Goal: Transaction & Acquisition: Purchase product/service

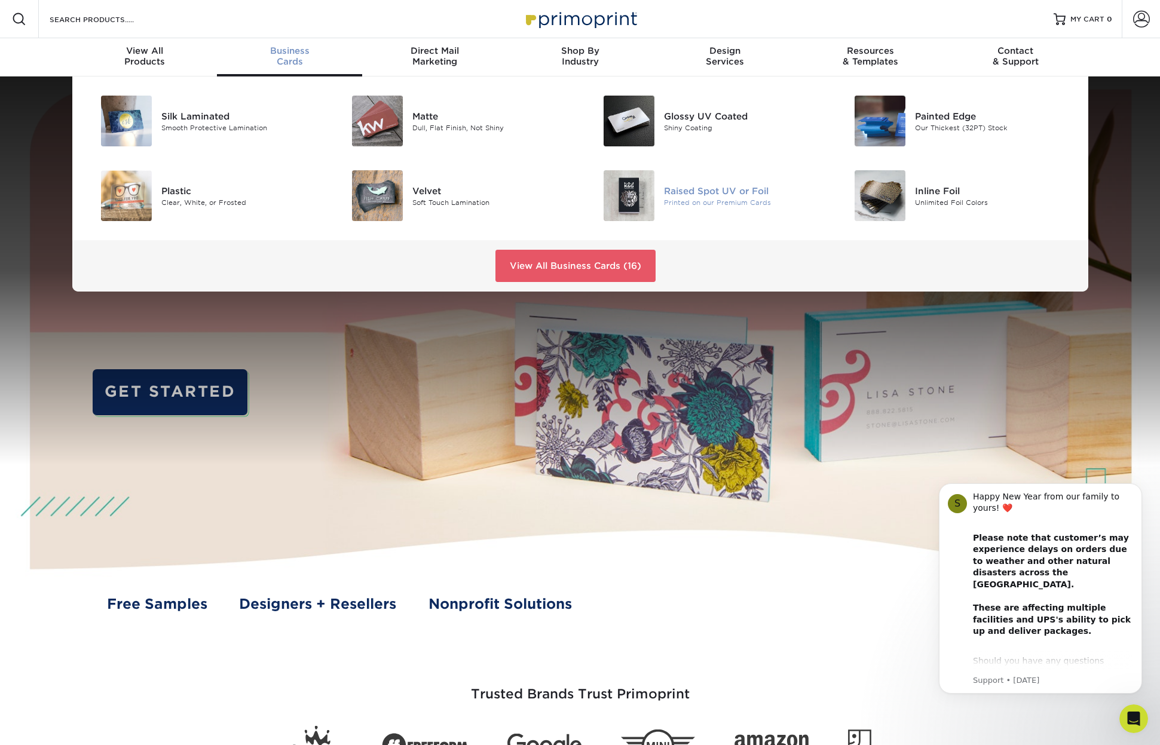
click at [716, 196] on div "Raised Spot UV or Foil" at bounding box center [743, 190] width 158 height 13
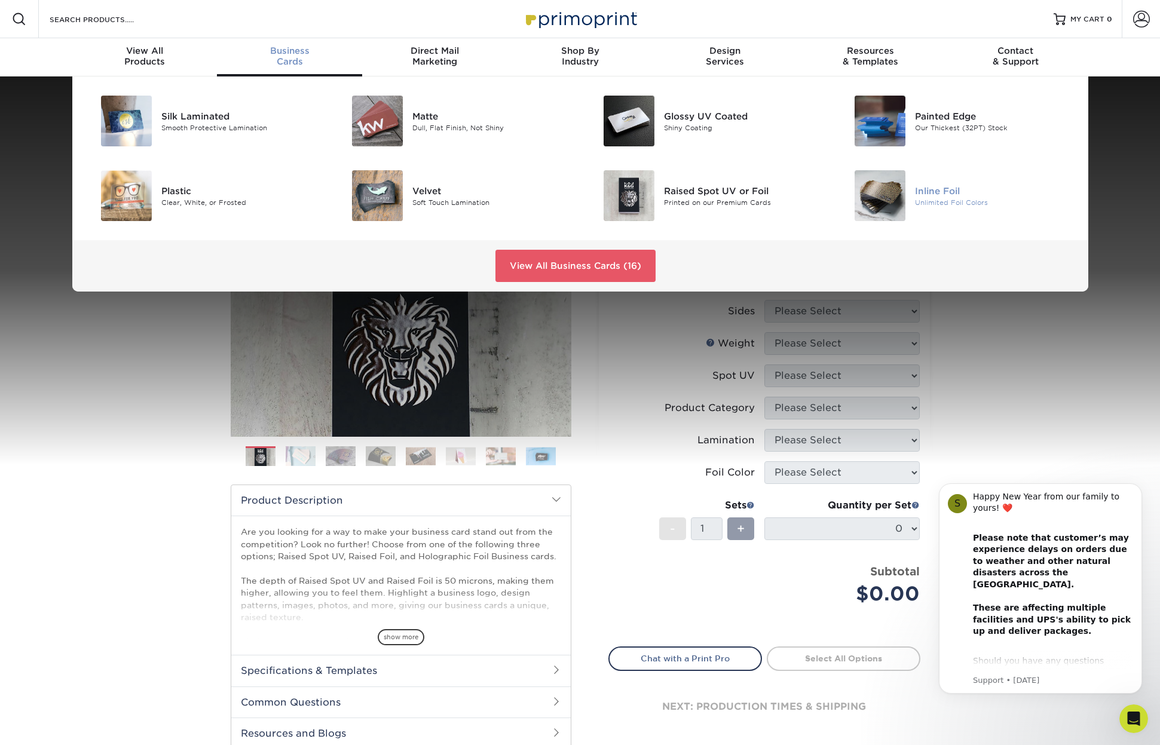
click at [896, 200] on img at bounding box center [879, 195] width 51 height 51
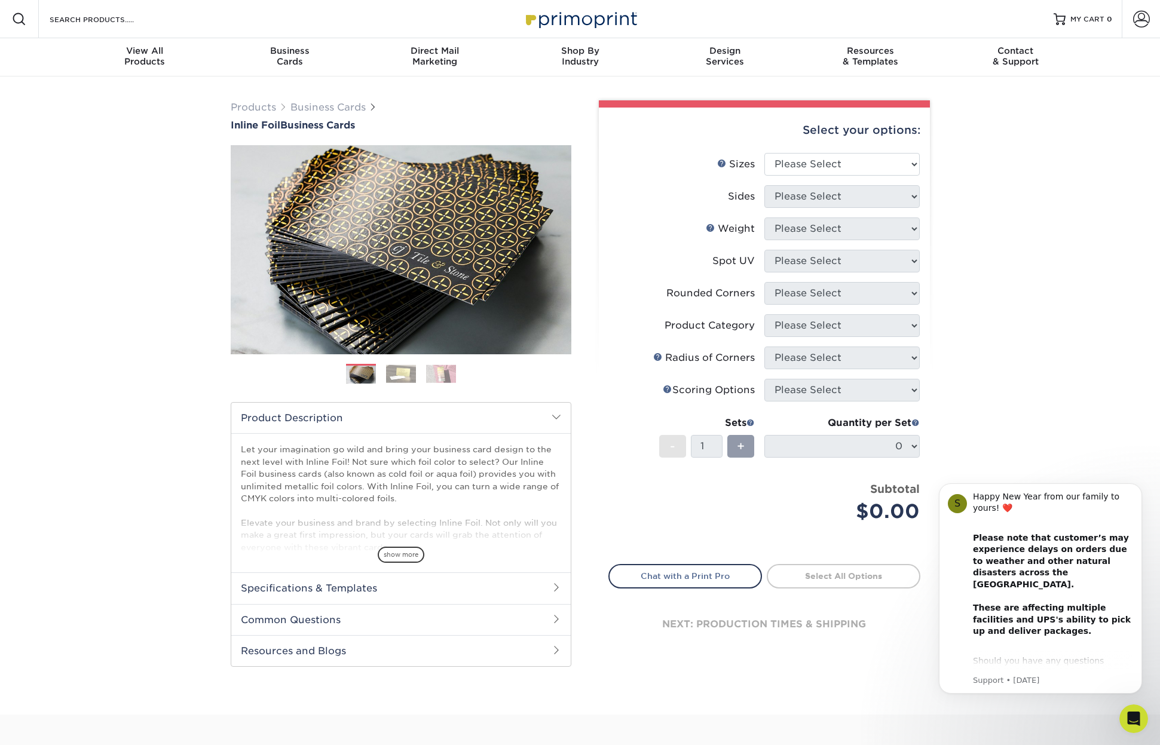
click at [409, 372] on img at bounding box center [401, 373] width 30 height 19
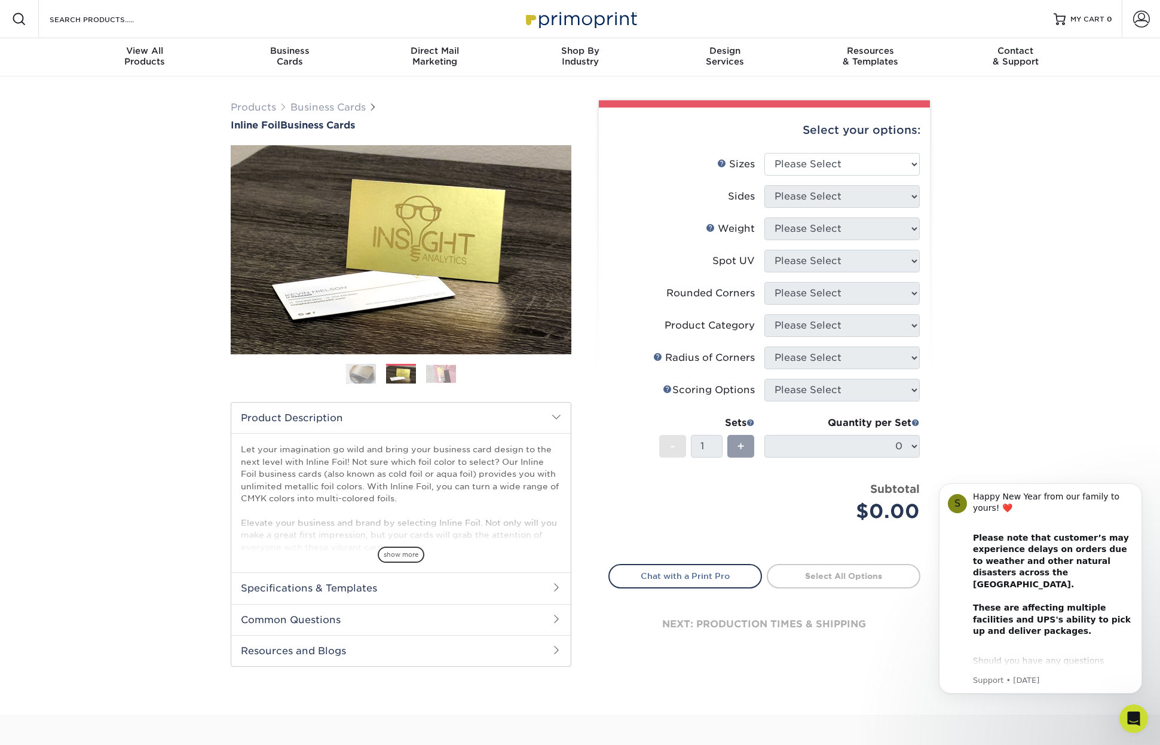
click at [445, 371] on img at bounding box center [441, 373] width 30 height 19
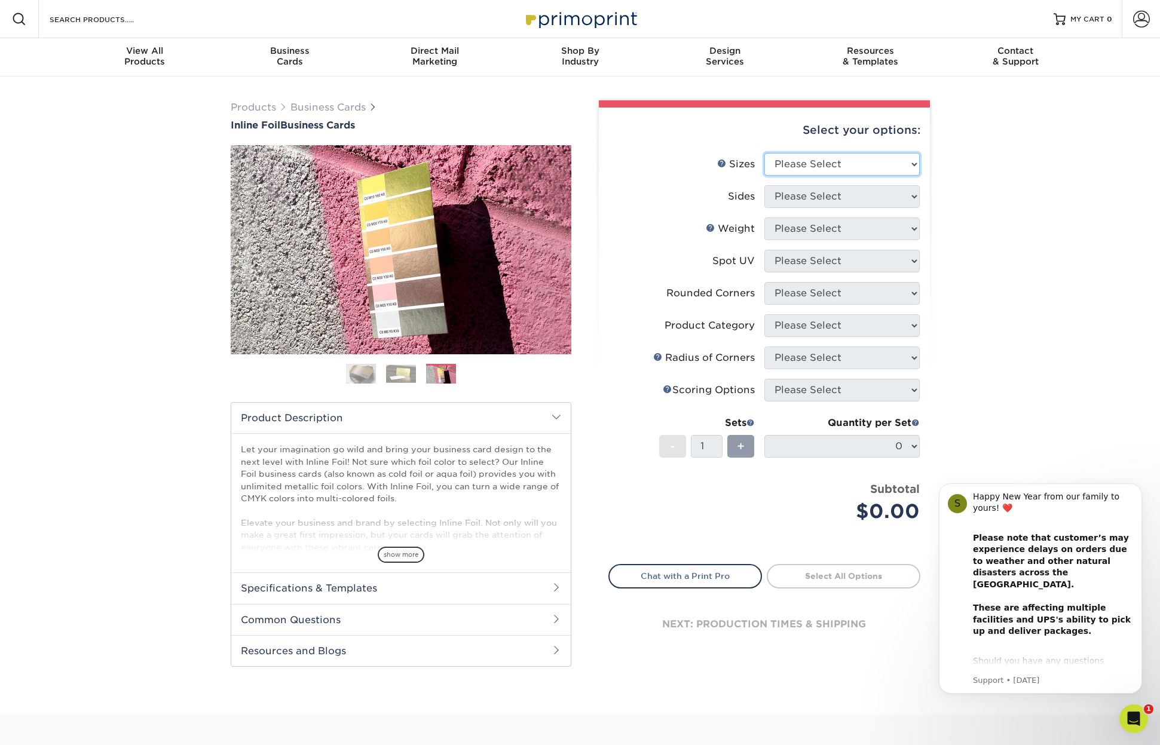
select select "2.50x2.50"
select select "34527644-b4fd-4ffb-9092-1318eefcd9d9"
select select "16PT"
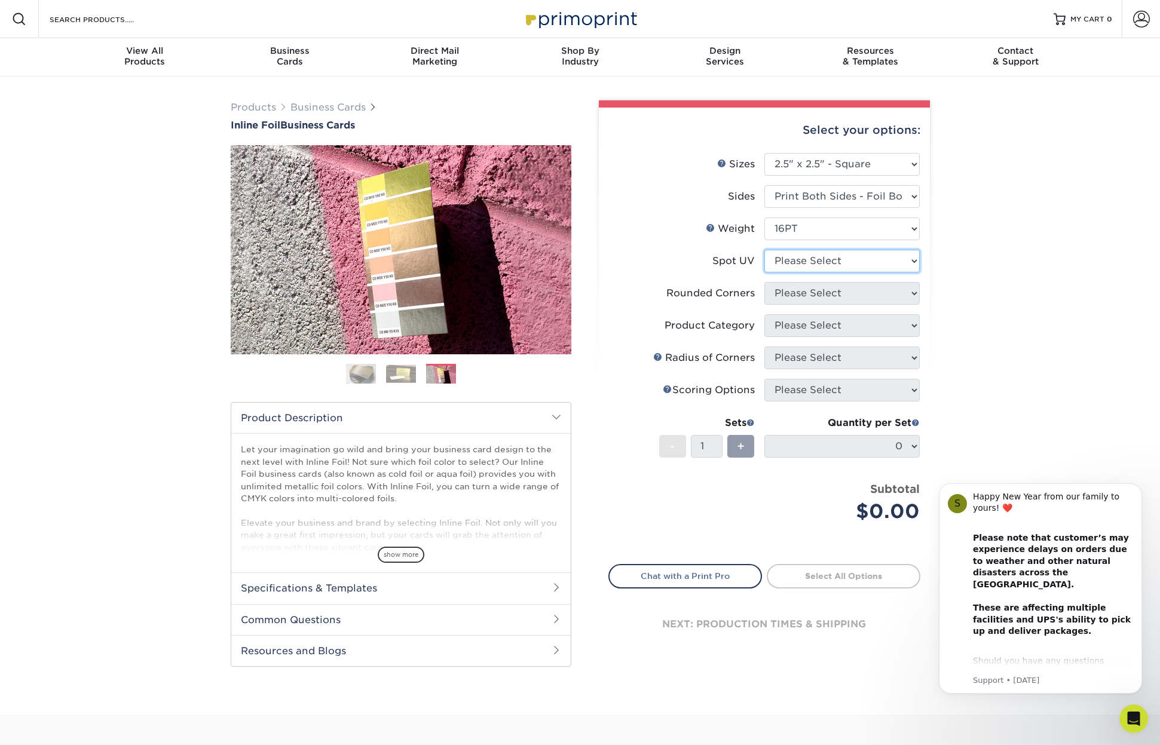
select select "3"
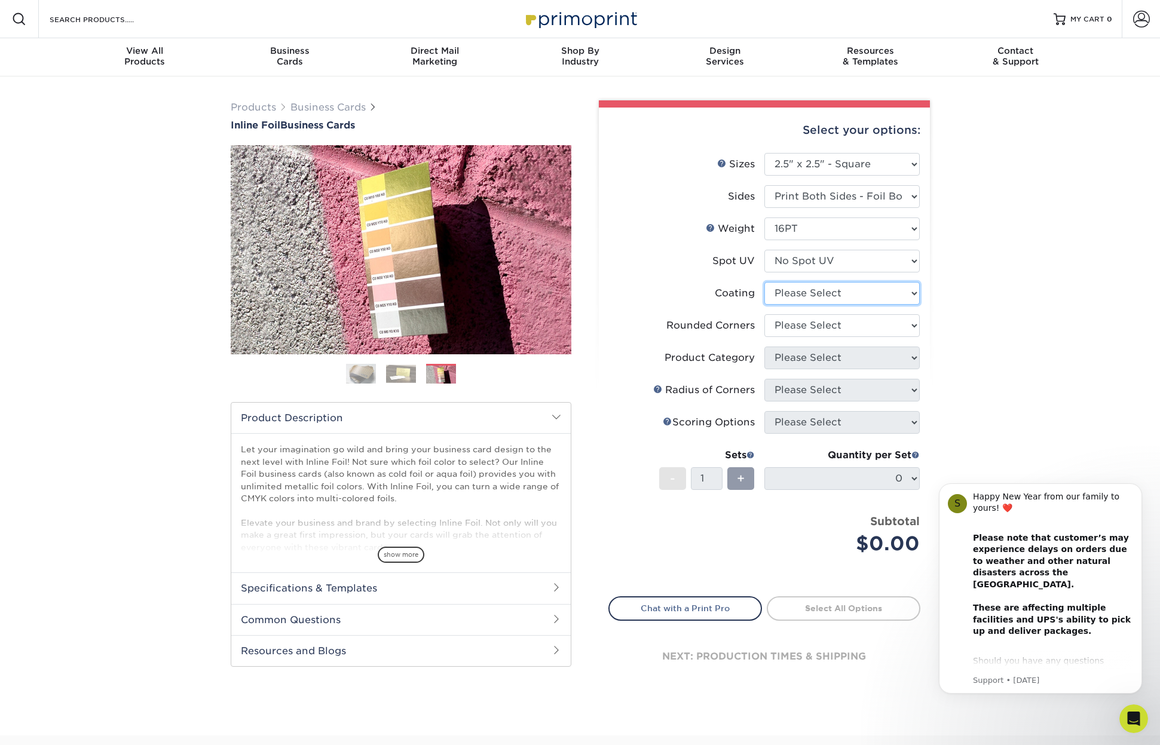
select select "3e7618de-abca-4bda-9f97-8b9129e913d8"
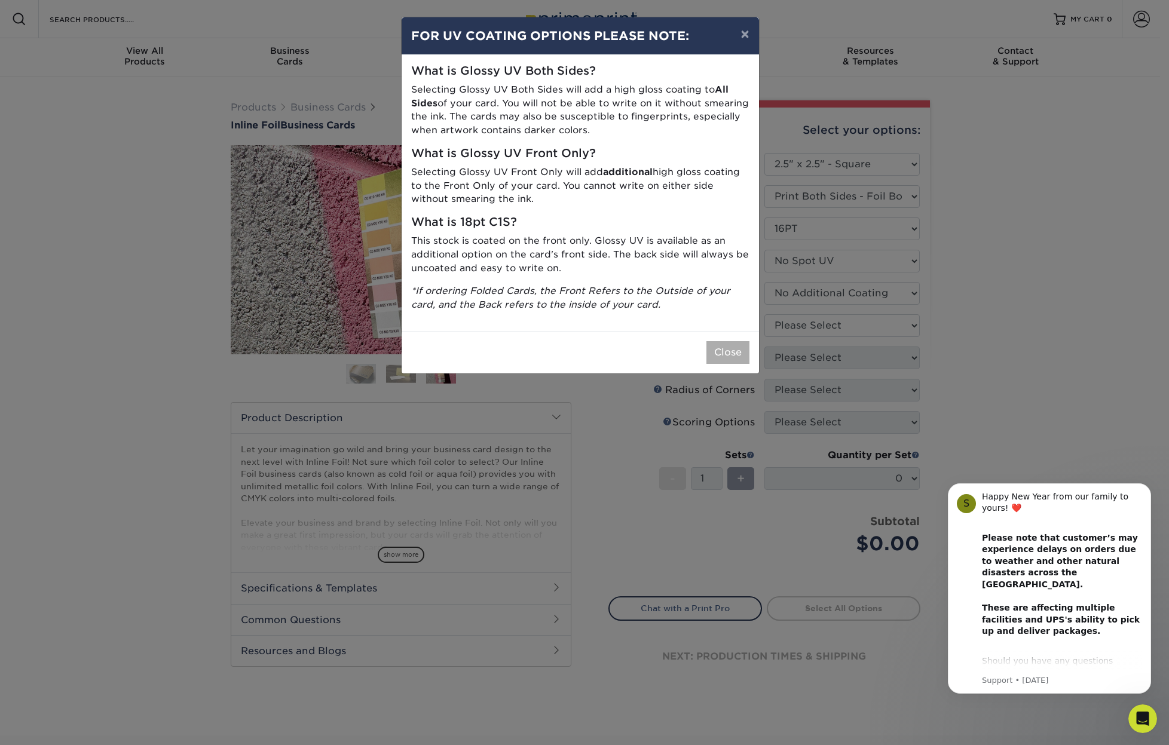
click at [718, 341] on button "Close" at bounding box center [727, 352] width 43 height 23
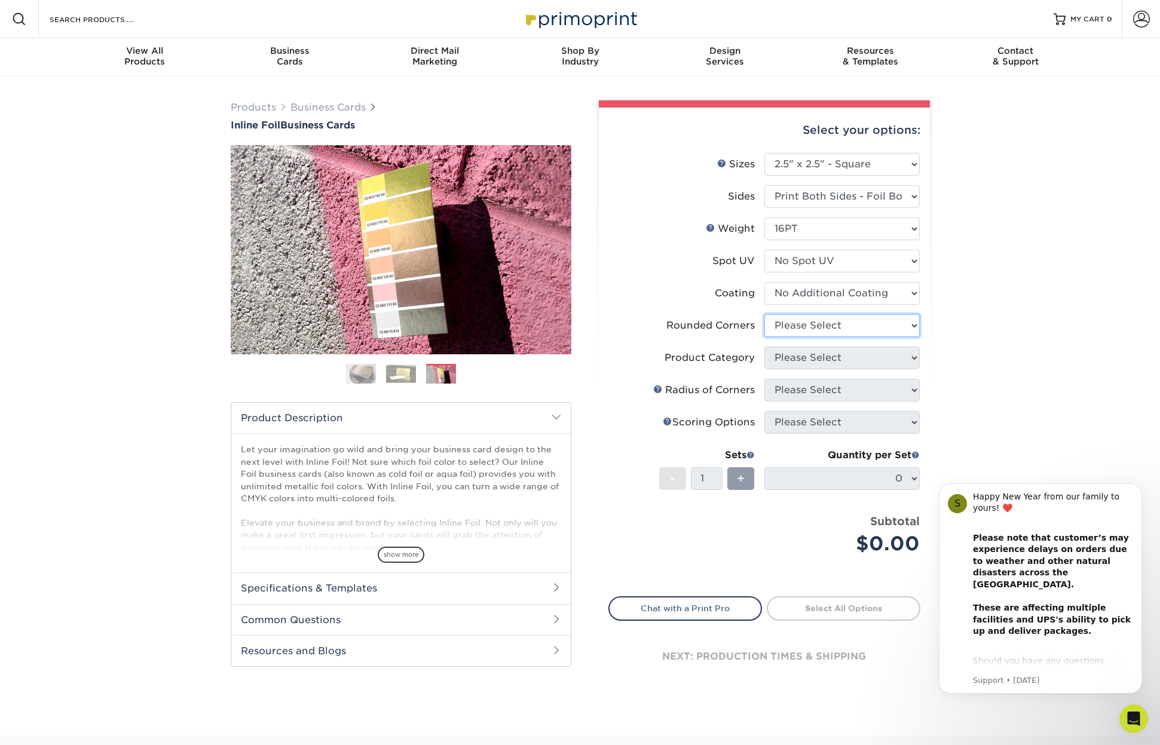
select select "0"
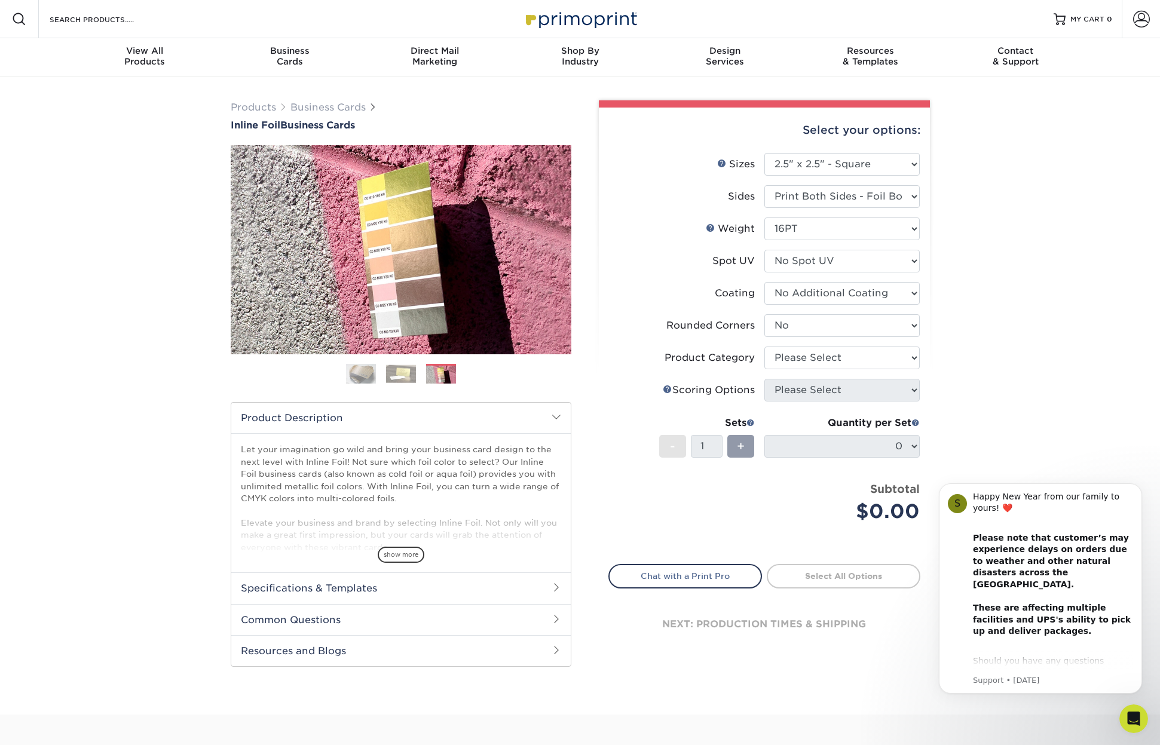
click at [1006, 367] on div "Products Business Cards Inline Foil Business Cards Previous Next" at bounding box center [580, 395] width 1160 height 638
click at [1138, 487] on icon "Dismiss notification" at bounding box center [1138, 487] width 4 height 4
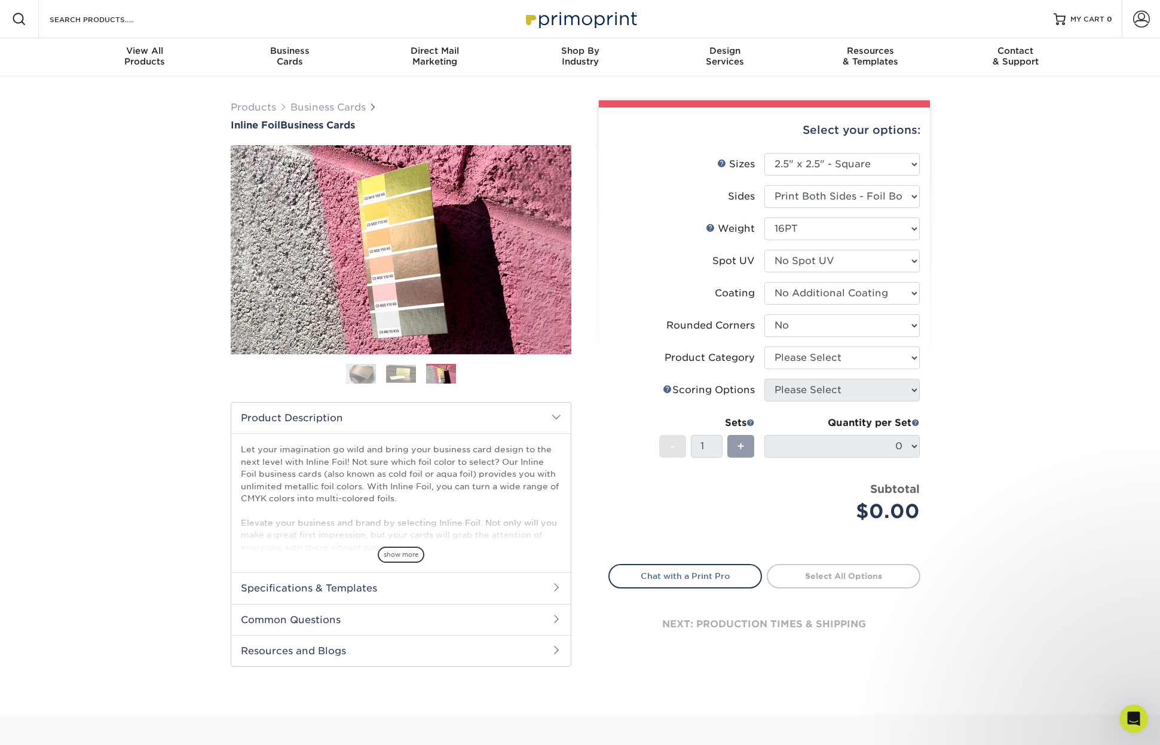
click at [833, 102] on div at bounding box center [764, 103] width 331 height 7
select select "-1"
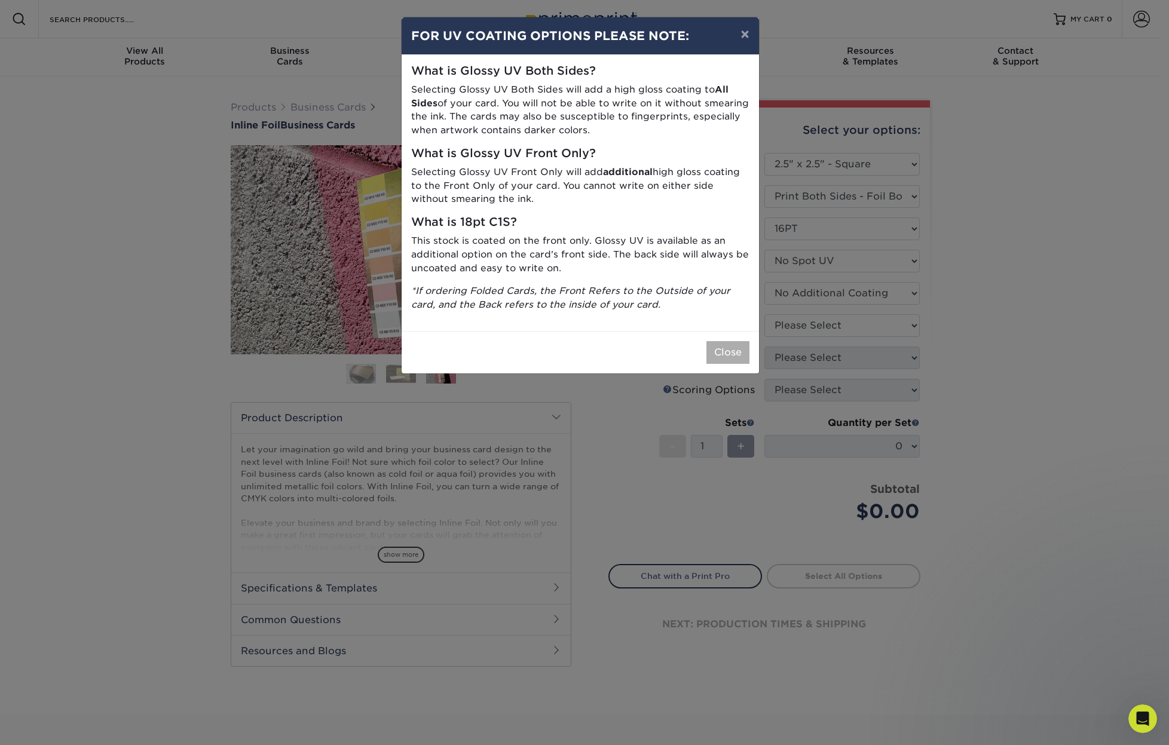
click at [732, 347] on button "Close" at bounding box center [727, 352] width 43 height 23
click at [724, 346] on button "Close" at bounding box center [727, 352] width 43 height 23
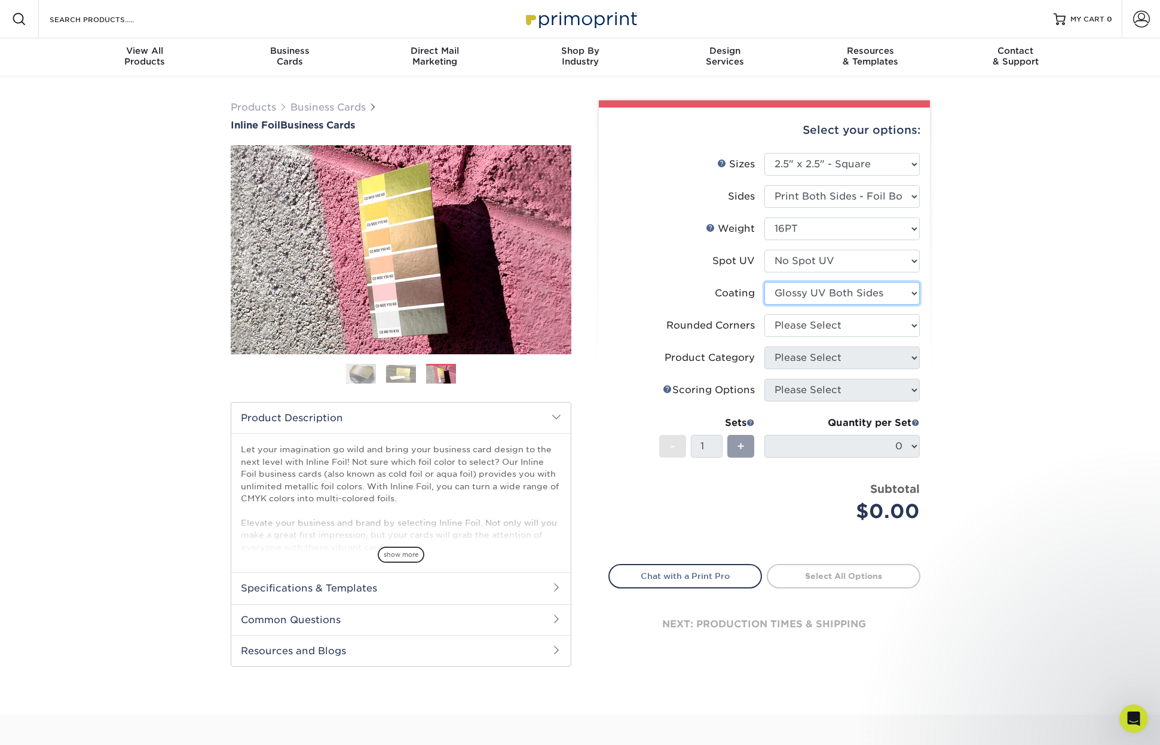
select select "3e7618de-abca-4bda-9f97-8b9129e913d8"
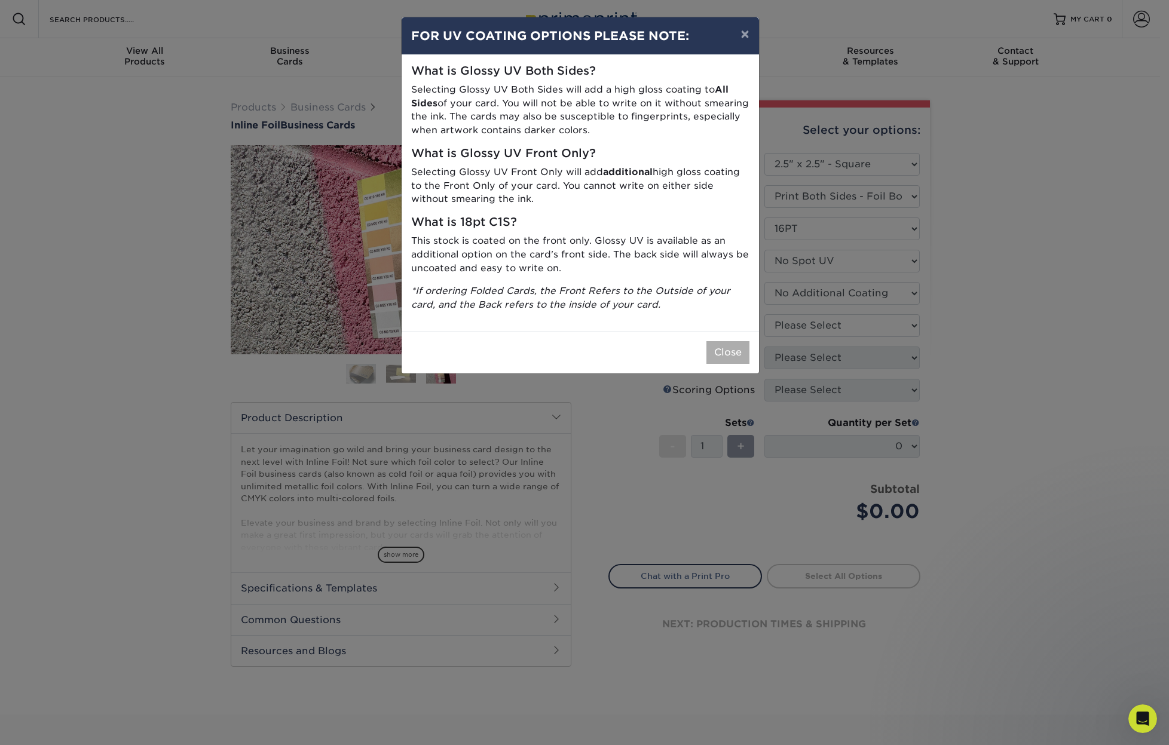
click at [723, 349] on button "Close" at bounding box center [727, 352] width 43 height 23
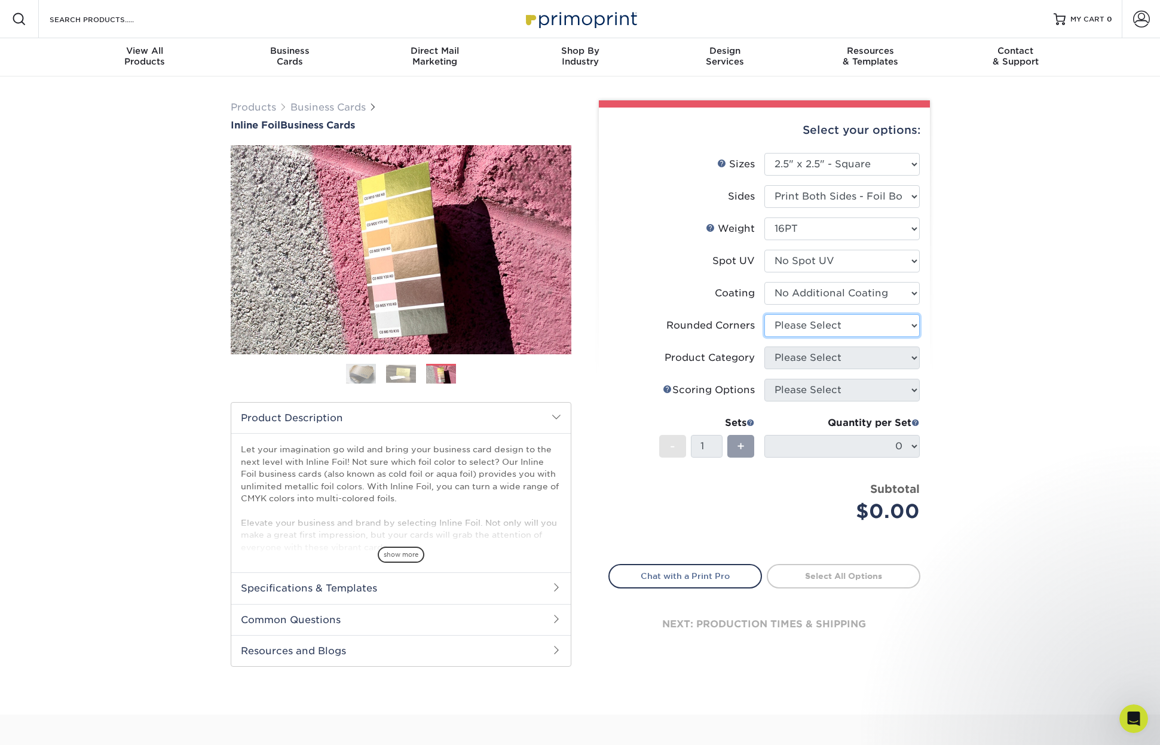
select select "0"
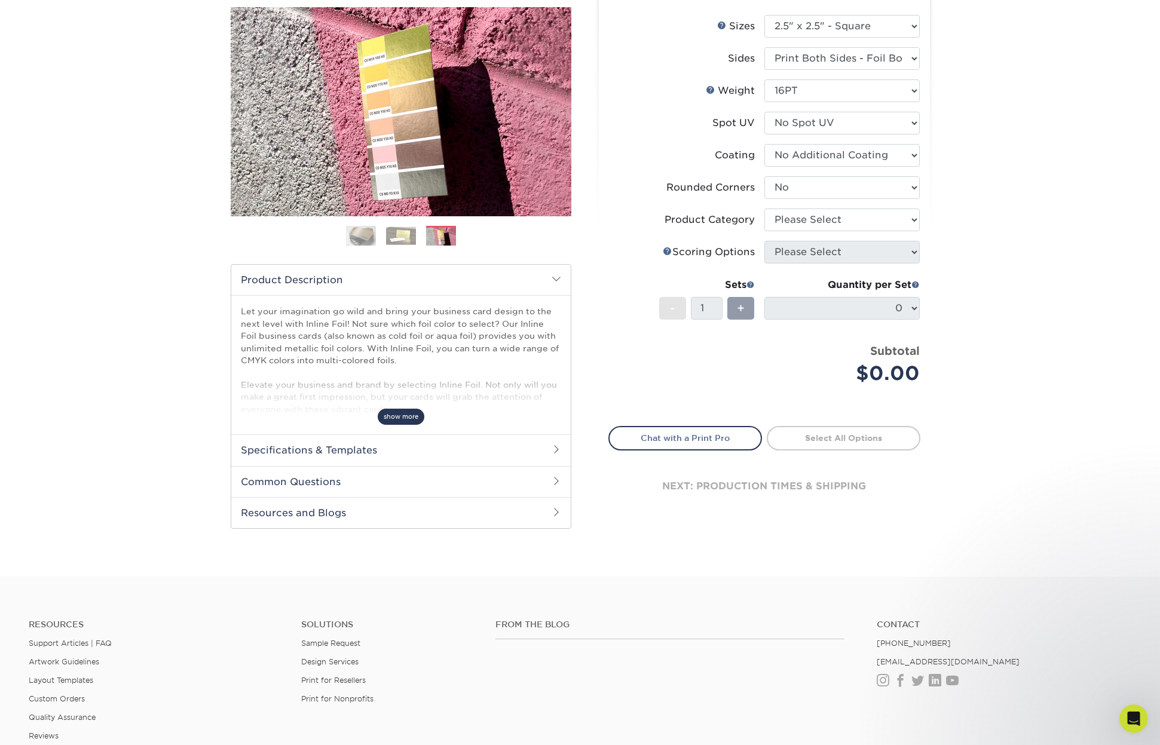
click at [394, 415] on span "show more" at bounding box center [401, 417] width 47 height 16
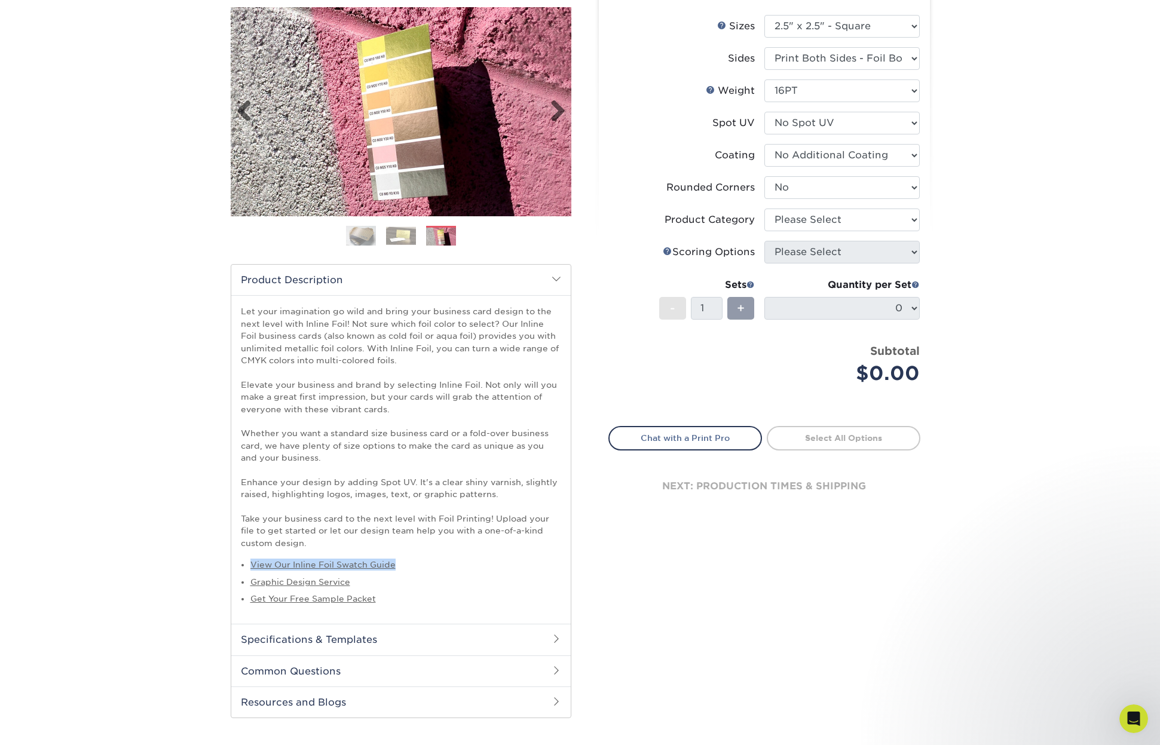
scroll to position [0, 0]
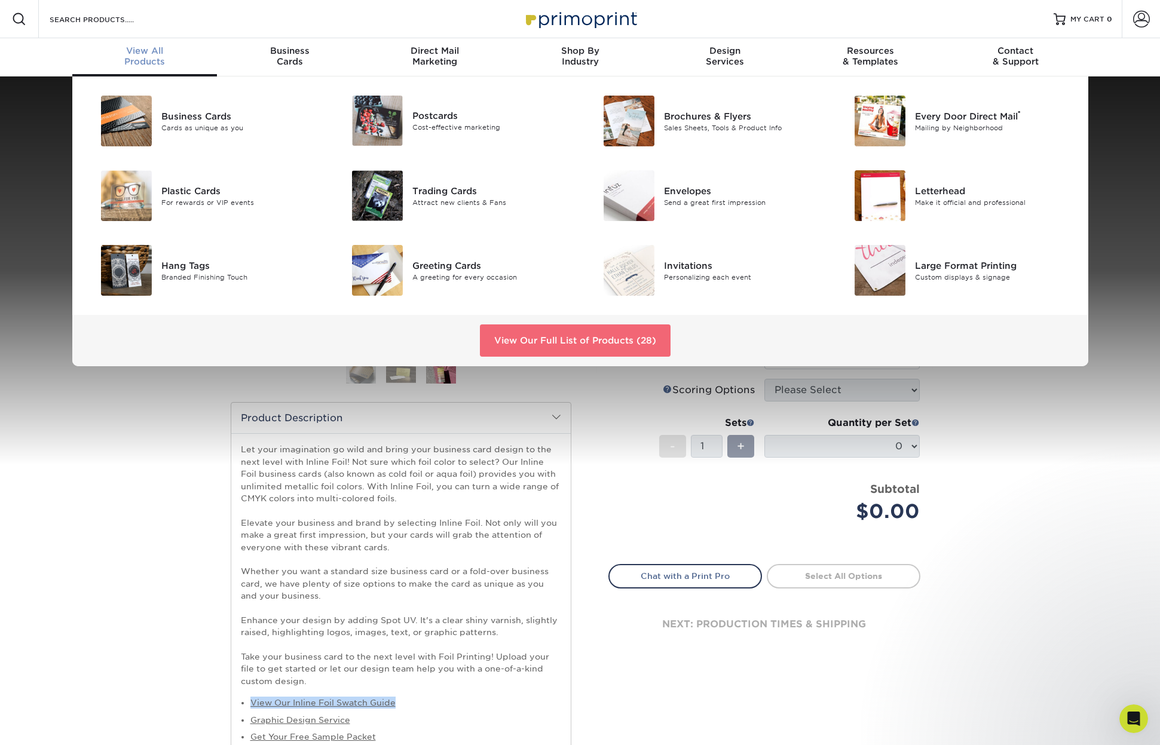
click at [542, 342] on link "View Our Full List of Products (28)" at bounding box center [575, 340] width 191 height 32
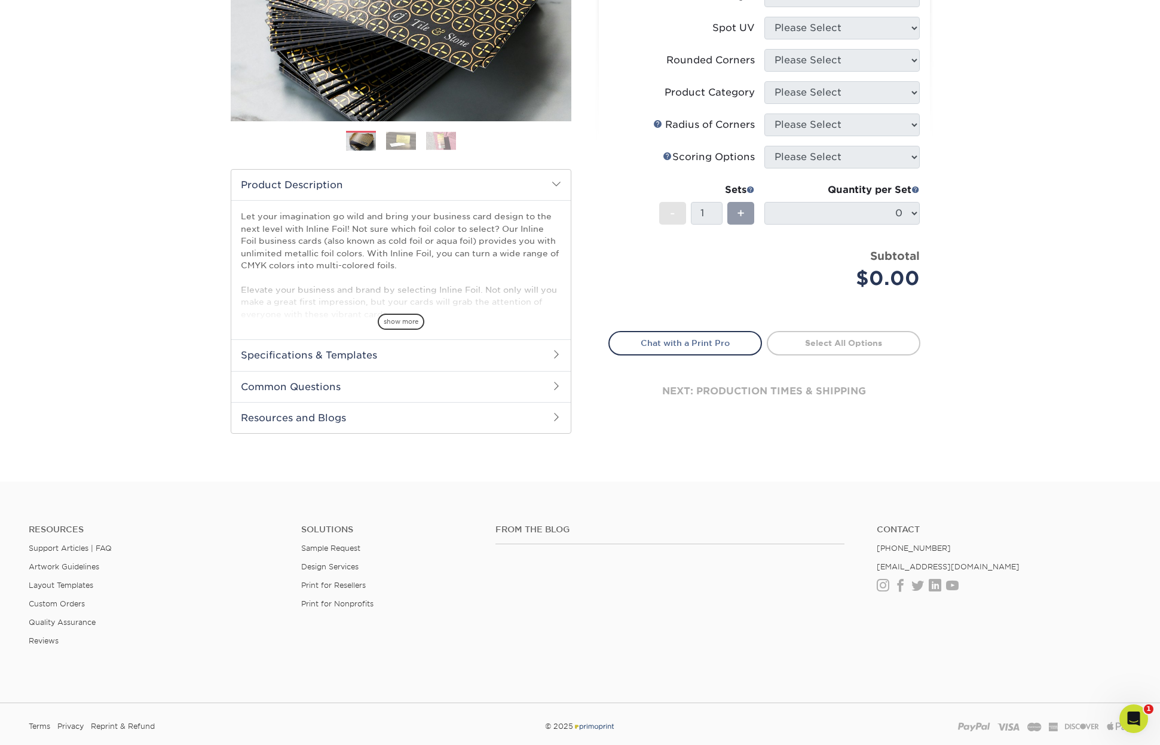
scroll to position [317, 0]
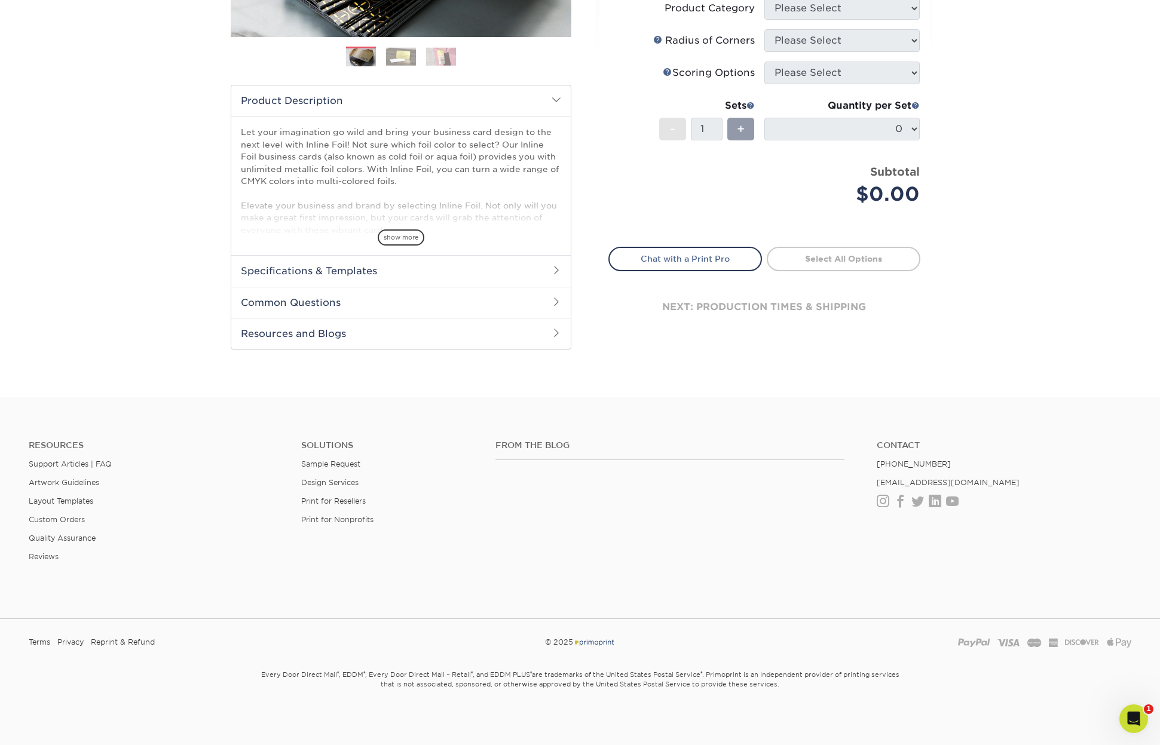
click at [339, 267] on h2 "Specifications & Templates" at bounding box center [400, 270] width 339 height 31
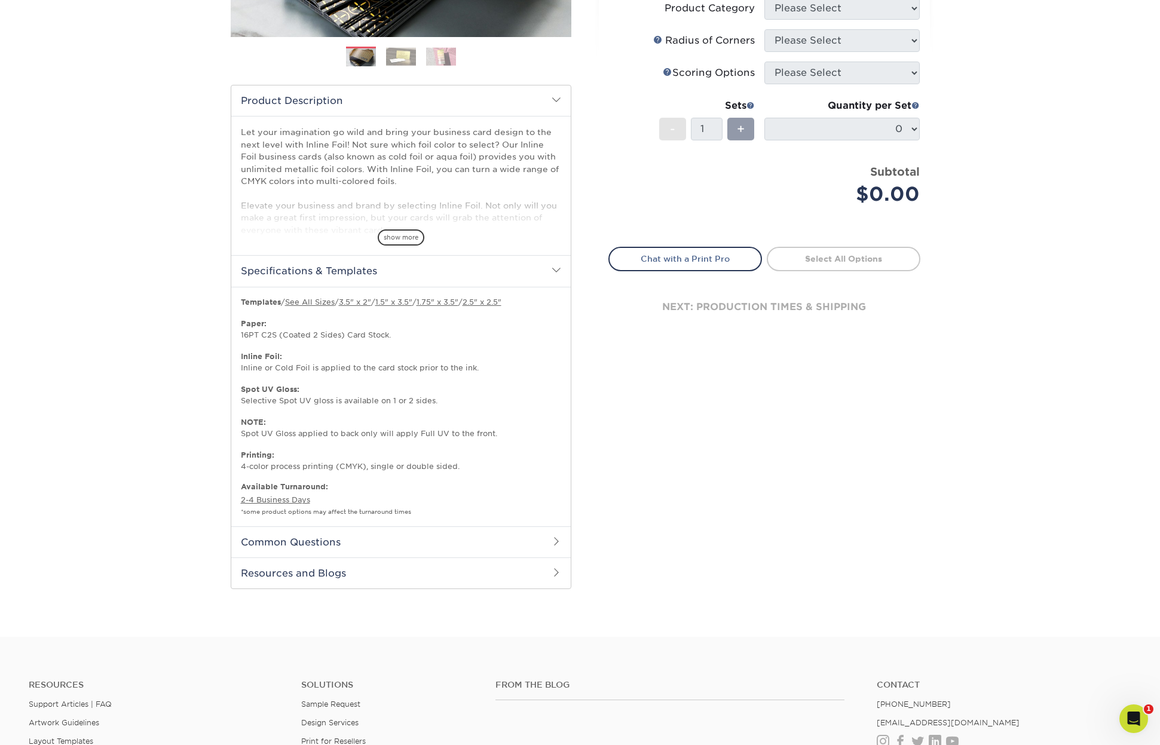
scroll to position [333, 0]
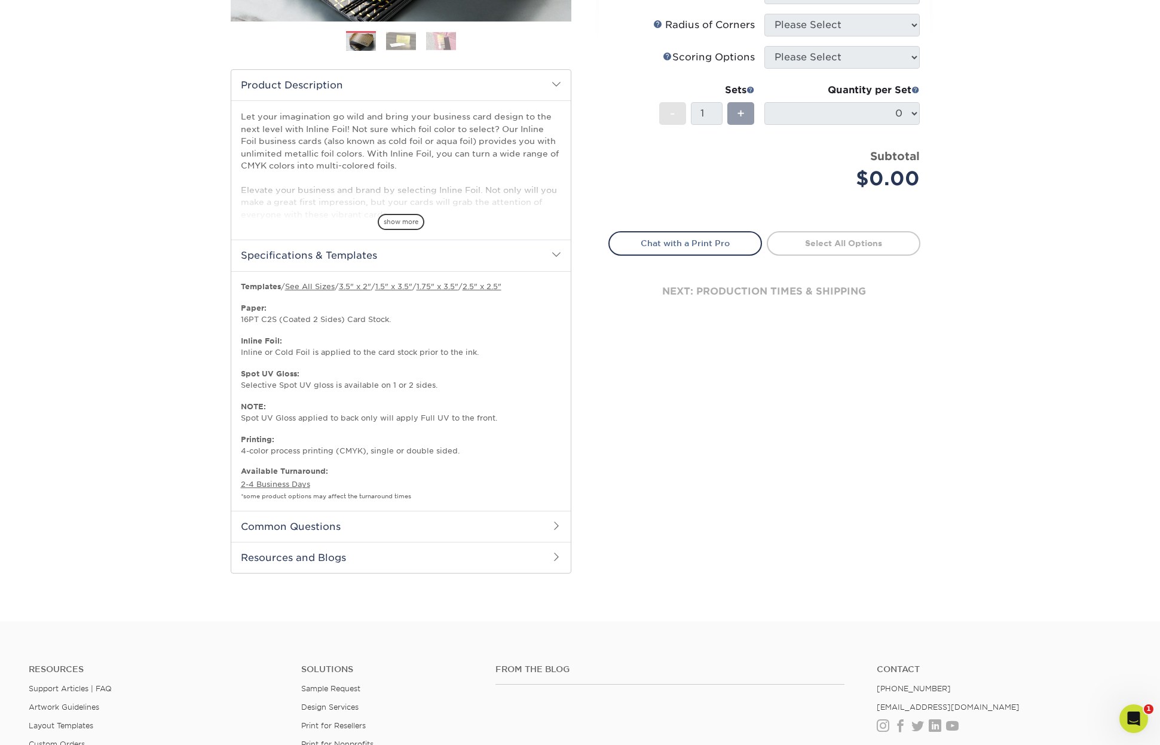
click at [281, 521] on h2 "Common Questions" at bounding box center [400, 526] width 339 height 31
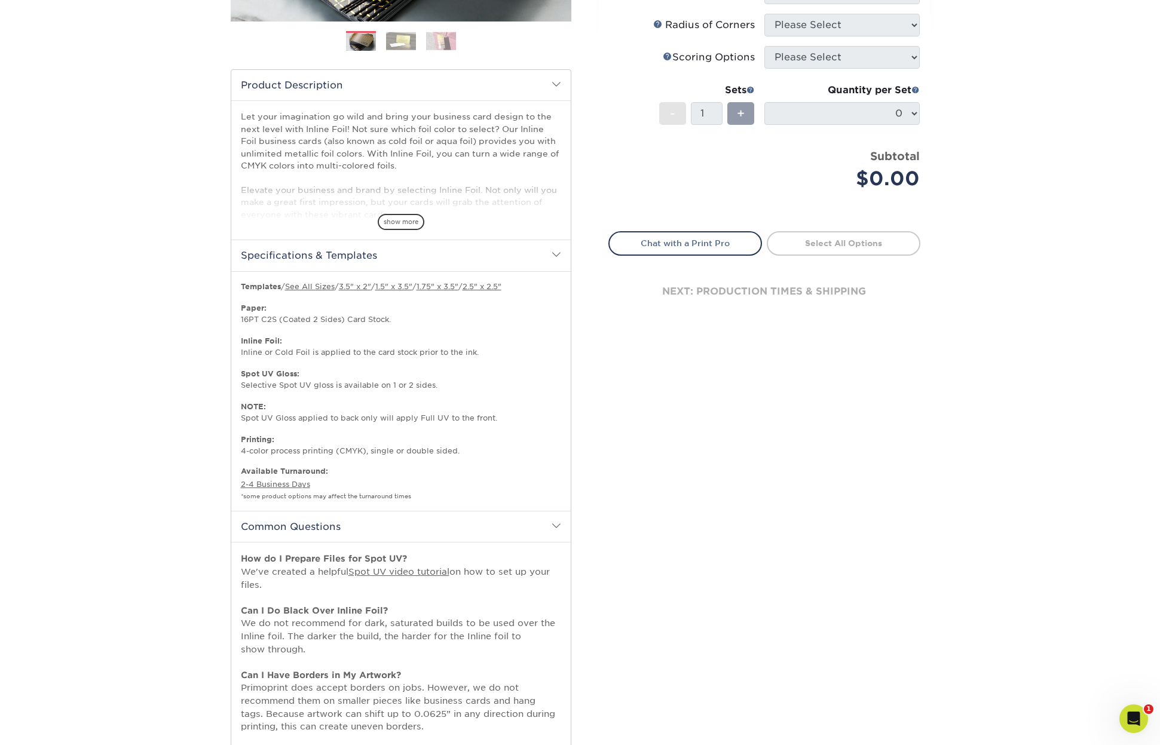
scroll to position [505, 0]
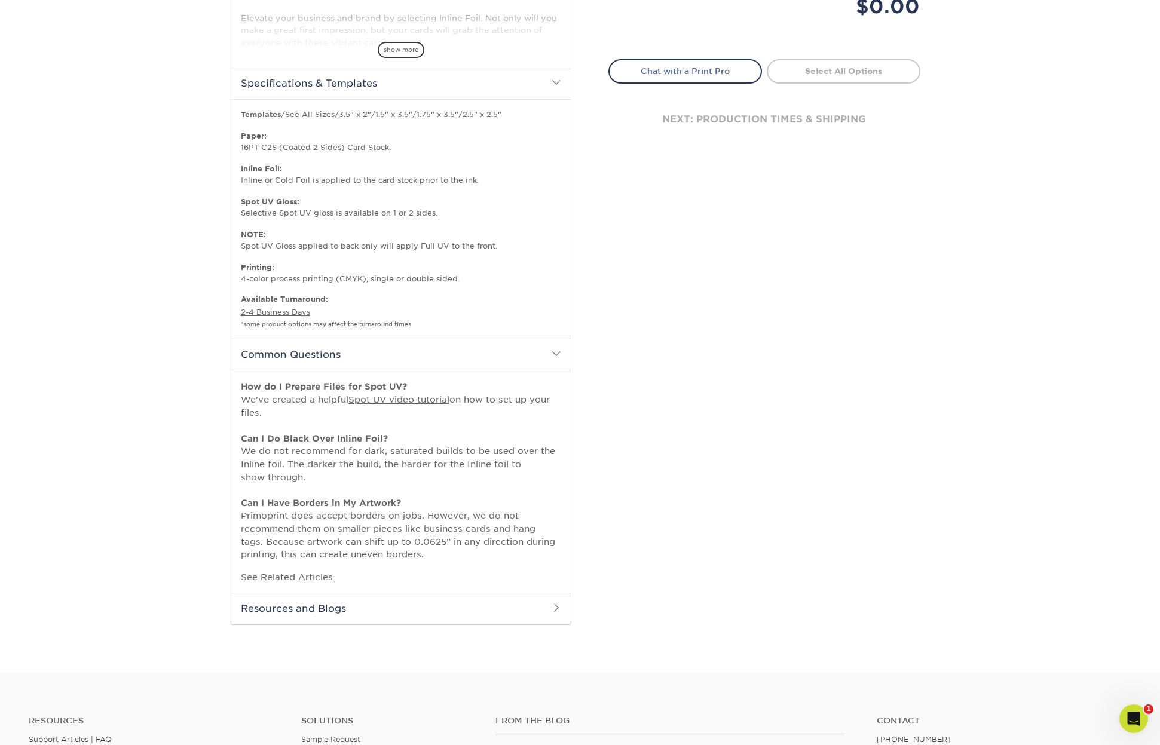
click at [327, 597] on h2 "Resources and Blogs" at bounding box center [400, 608] width 339 height 31
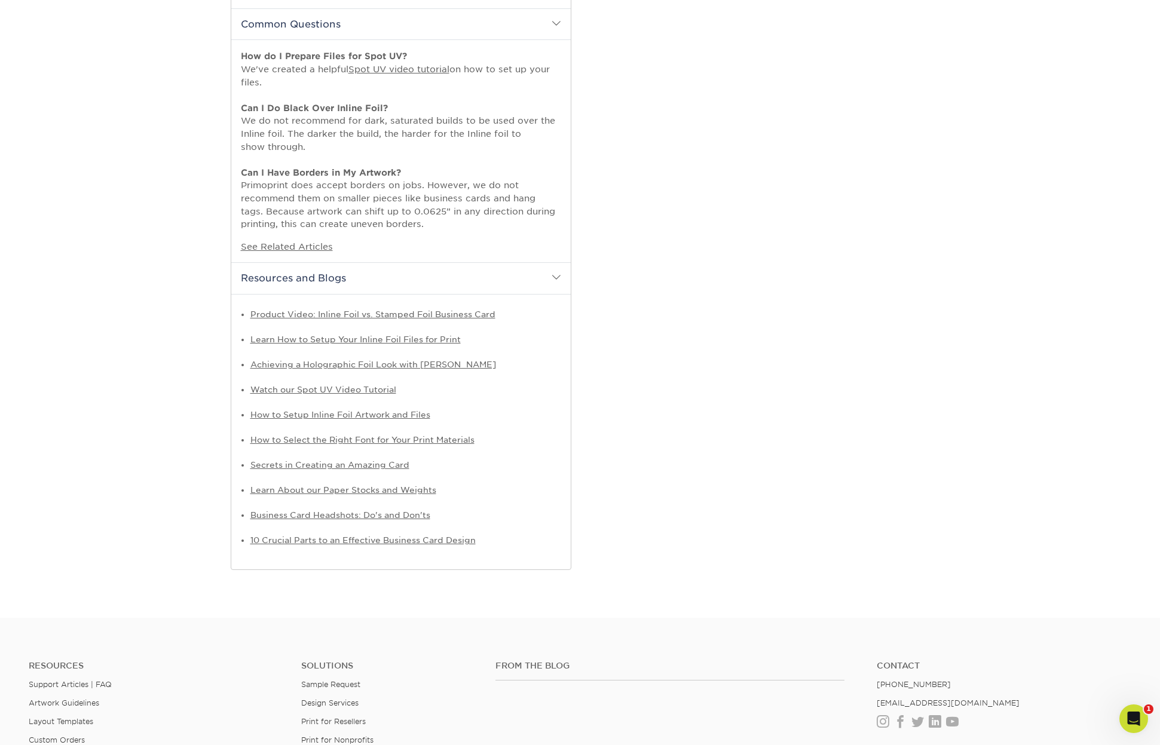
scroll to position [828, 0]
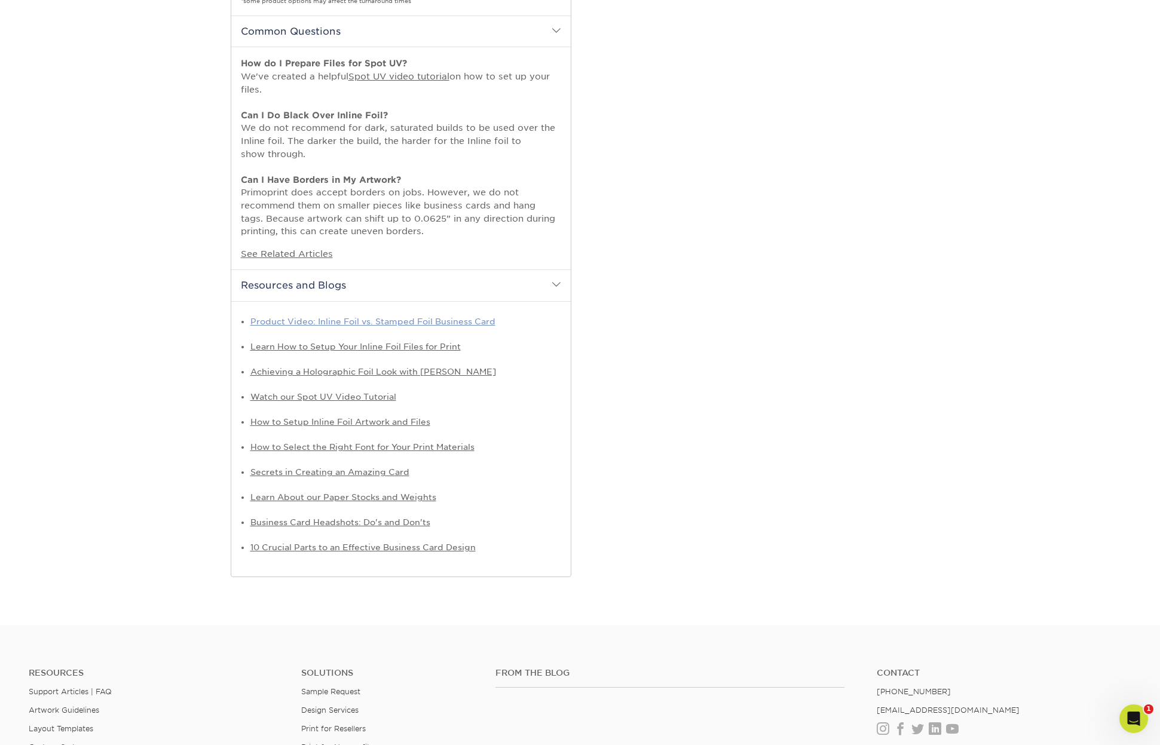
click at [442, 317] on link "Product Video: Inline Foil vs. Stamped Foil Business Card" at bounding box center [372, 322] width 245 height 10
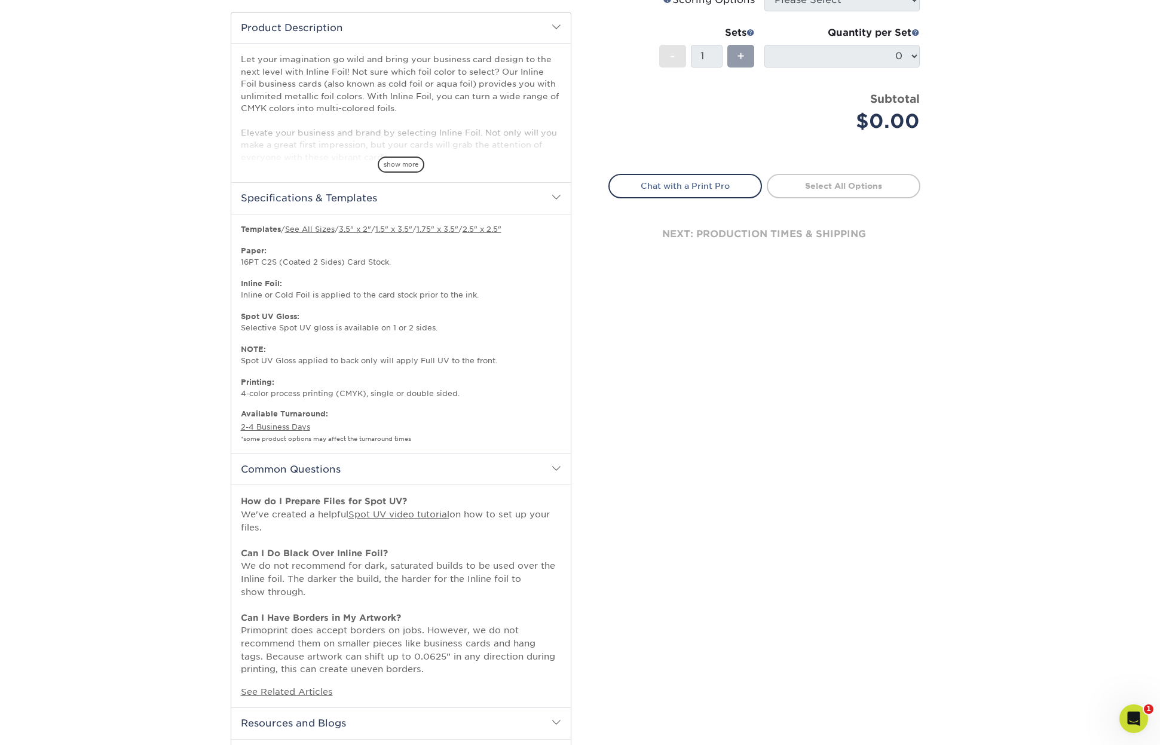
scroll to position [0, 0]
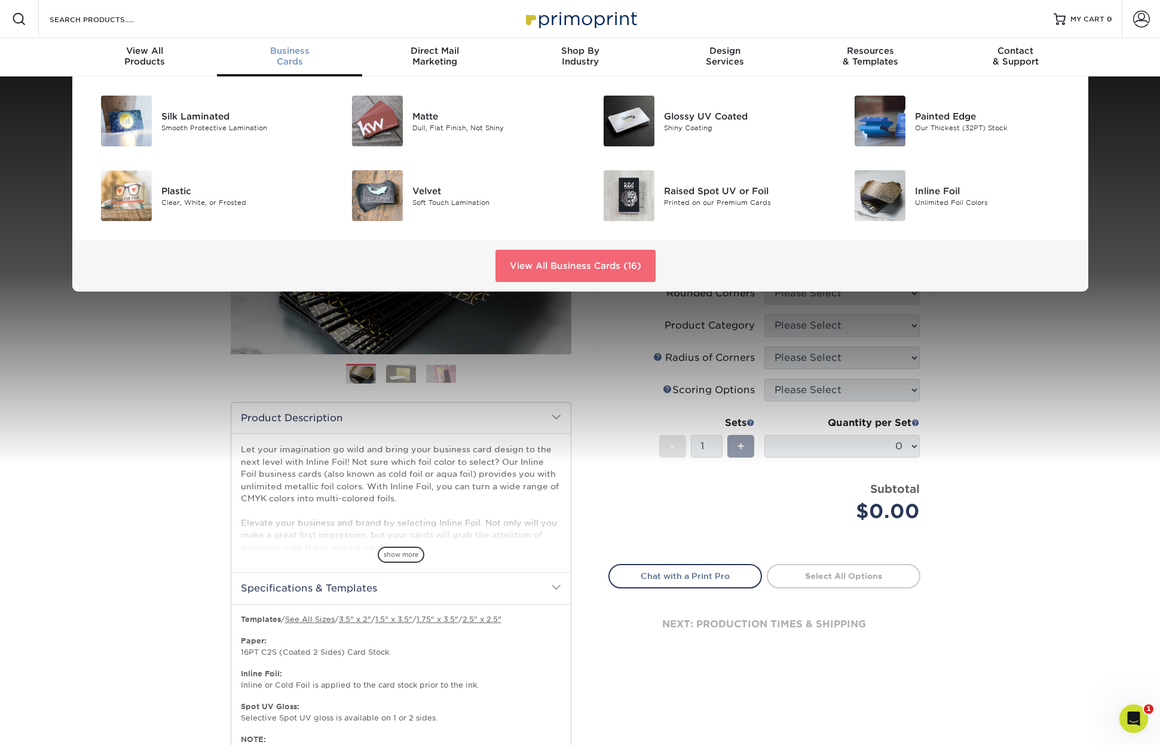
click at [588, 269] on link "View All Business Cards (16)" at bounding box center [575, 266] width 160 height 32
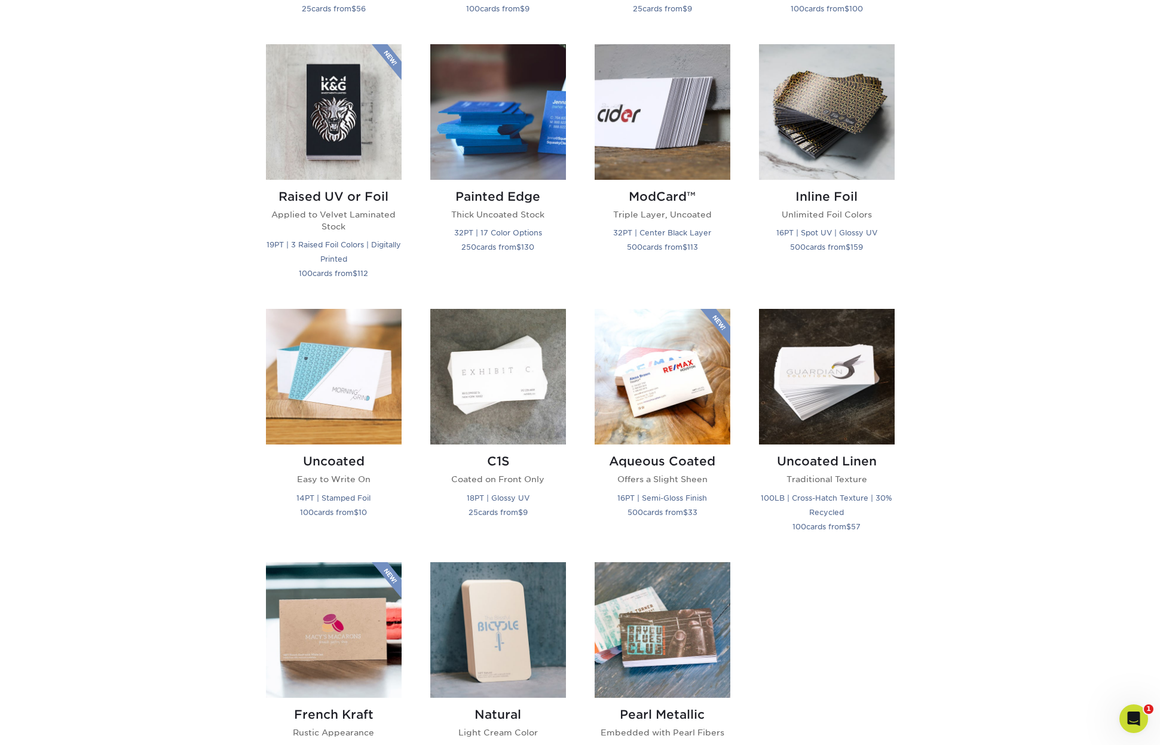
scroll to position [874, 0]
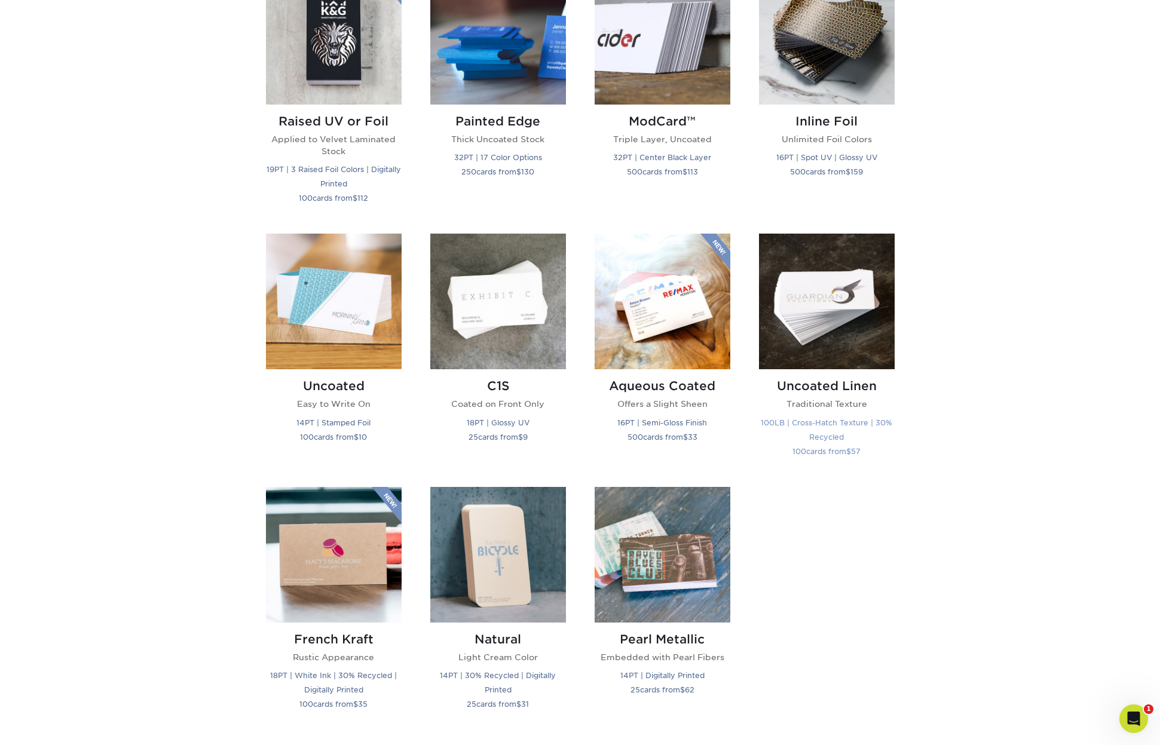
click at [851, 302] on img at bounding box center [827, 302] width 136 height 136
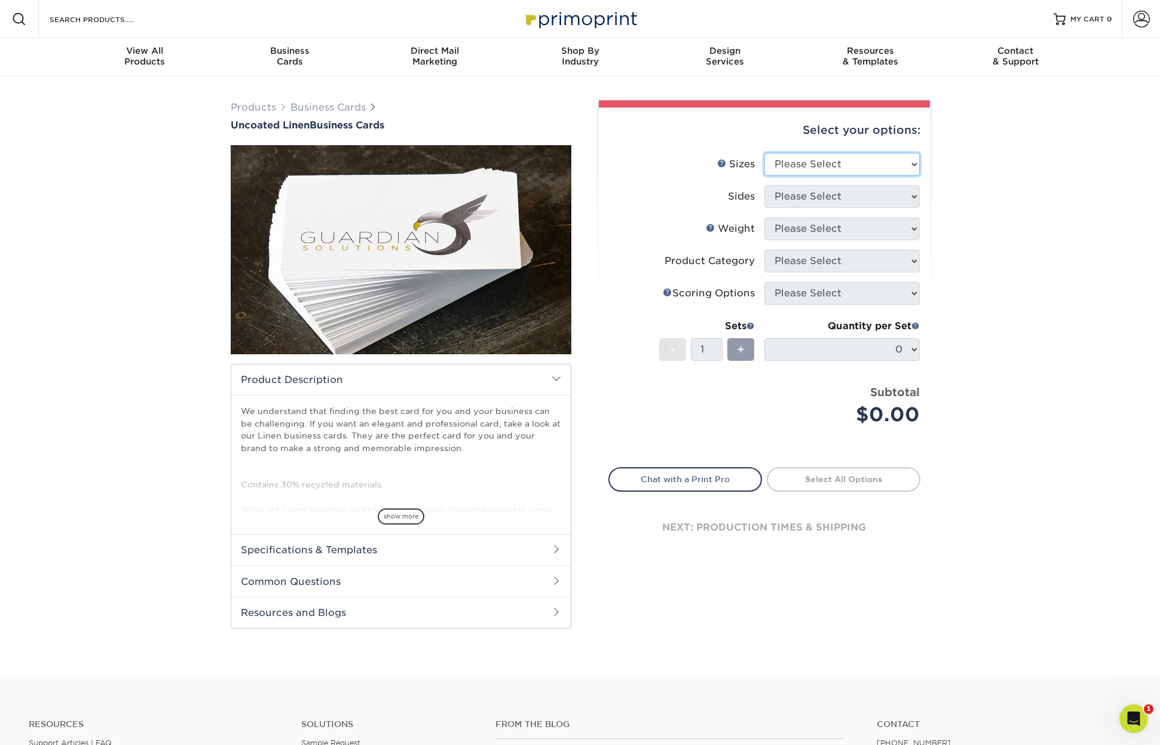
select select "2.50x2.50"
select select "32d3c223-f82c-492b-b915-ba065a00862f"
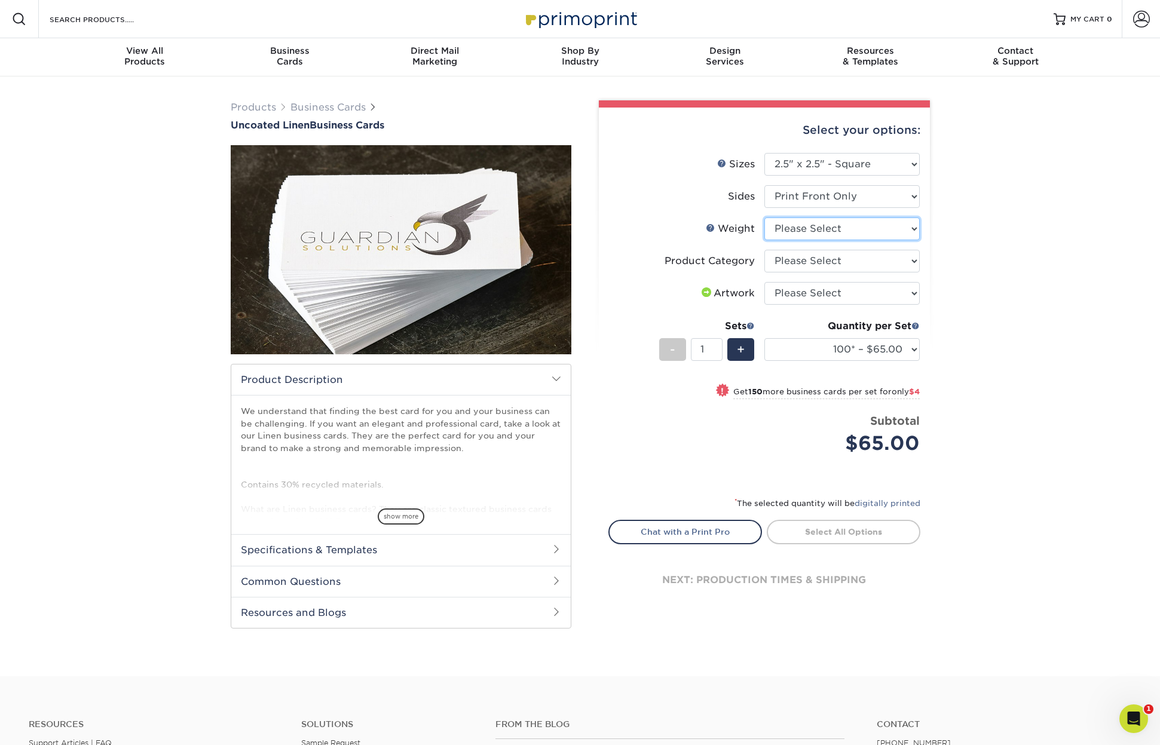
select select "100LB"
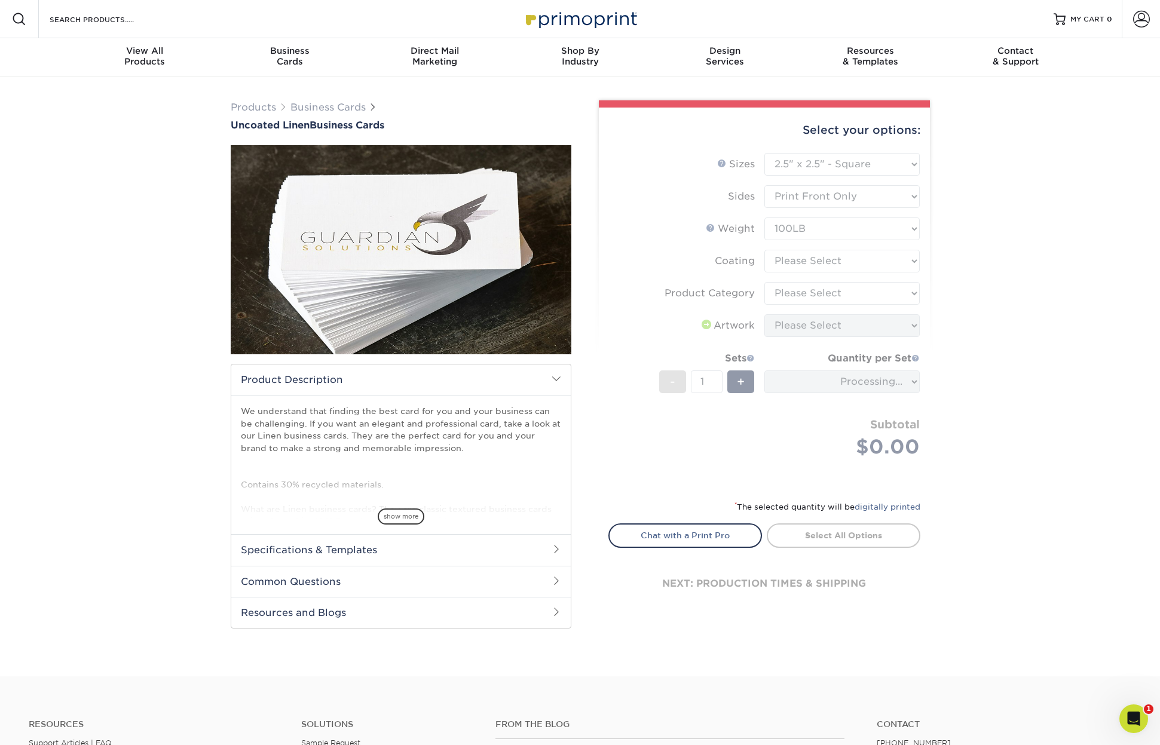
click at [827, 262] on form "Sizes Help Sizes Please Select 2" x 3.5" - Standard 2" x 7" - Foldover Card 2.1…" at bounding box center [764, 319] width 312 height 333
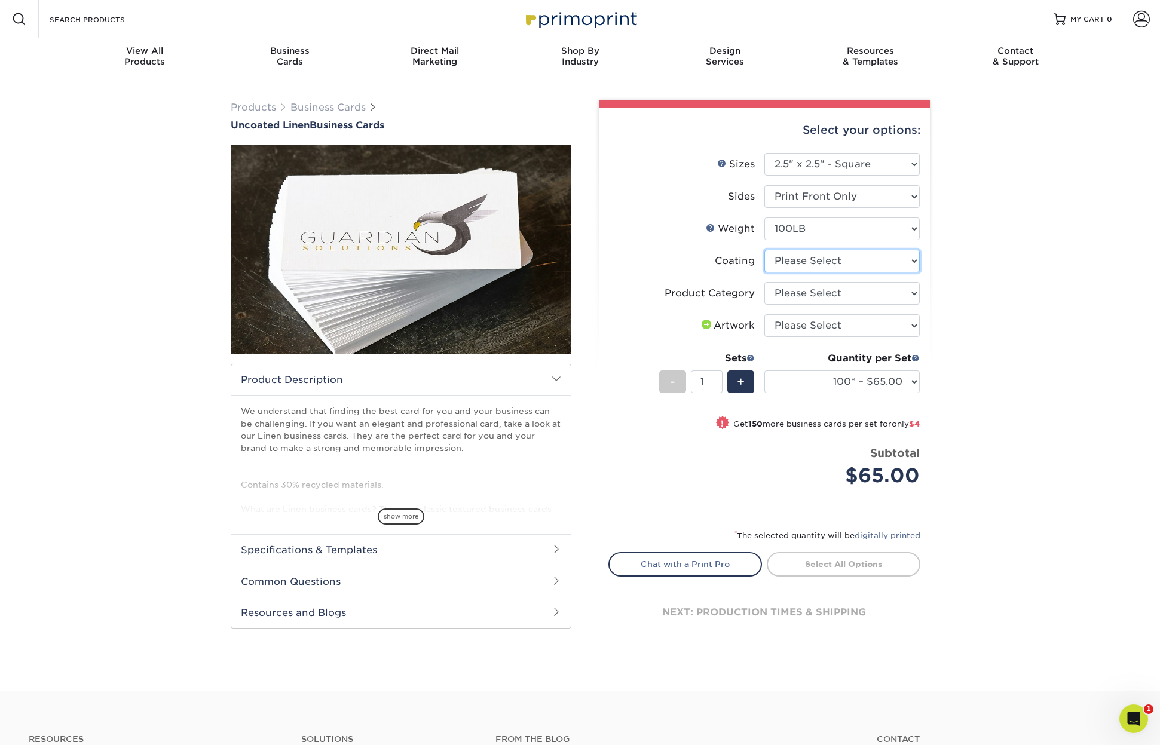
select select "3e7618de-abca-4bda-9f97-8b9129e913d8"
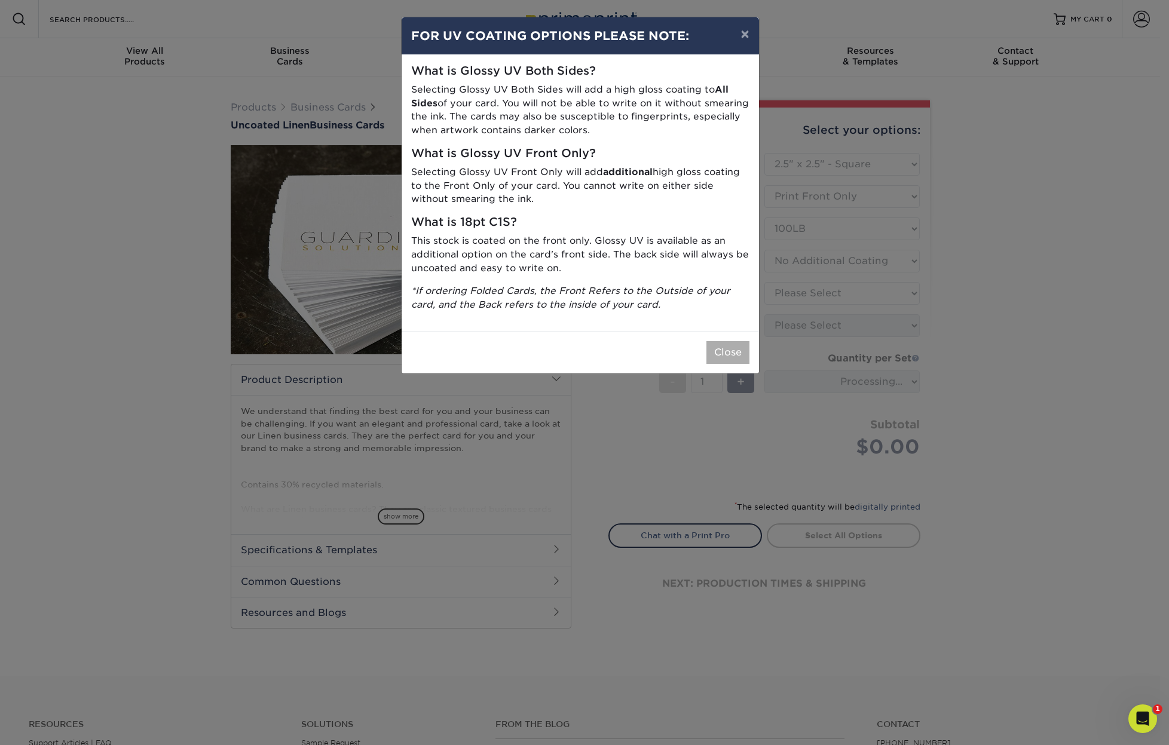
click at [732, 342] on button "Close" at bounding box center [727, 352] width 43 height 23
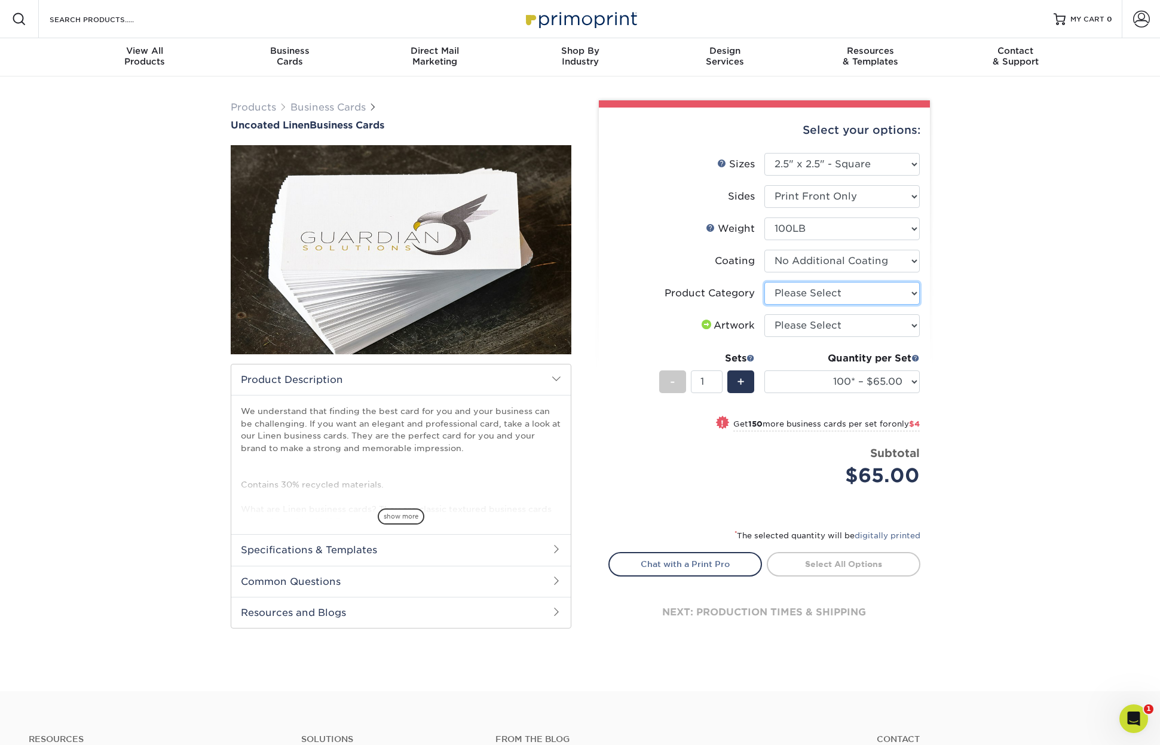
select select "3b5148f1-0588-4f88-a218-97bcfdce65c1"
select select "upload"
click at [392, 521] on span "show more" at bounding box center [401, 516] width 47 height 16
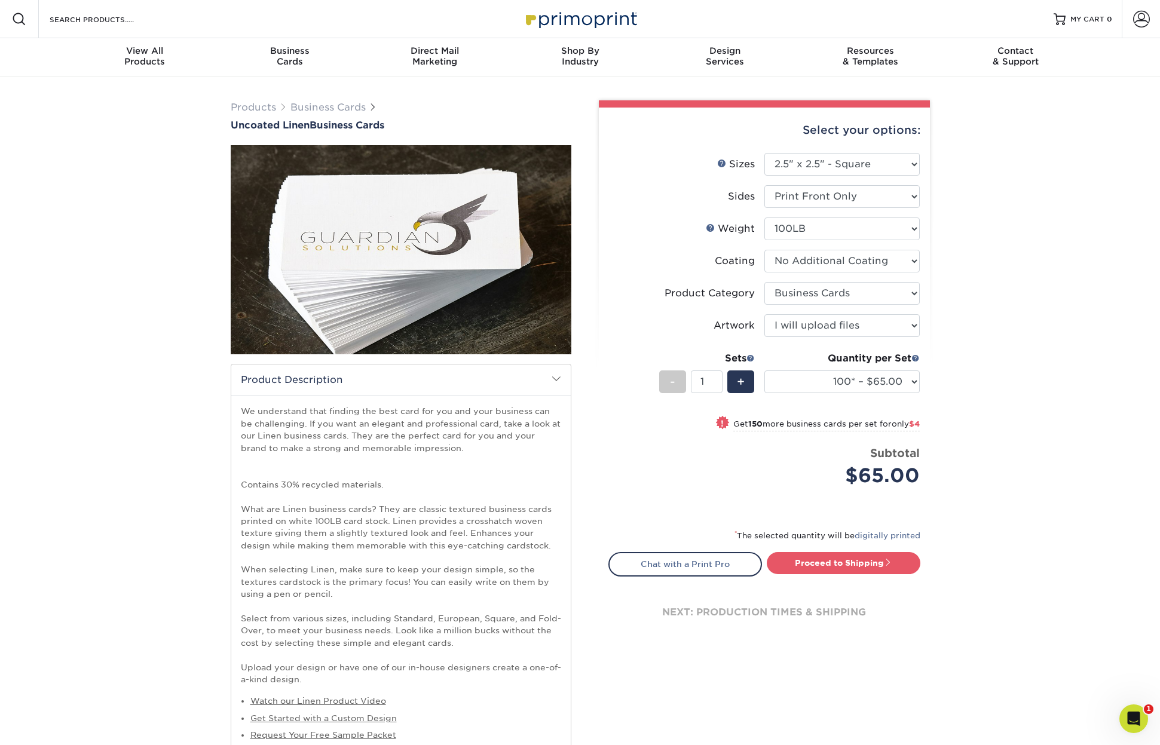
click at [446, 247] on img at bounding box center [401, 249] width 341 height 341
click at [322, 108] on link "Business Cards" at bounding box center [327, 107] width 75 height 11
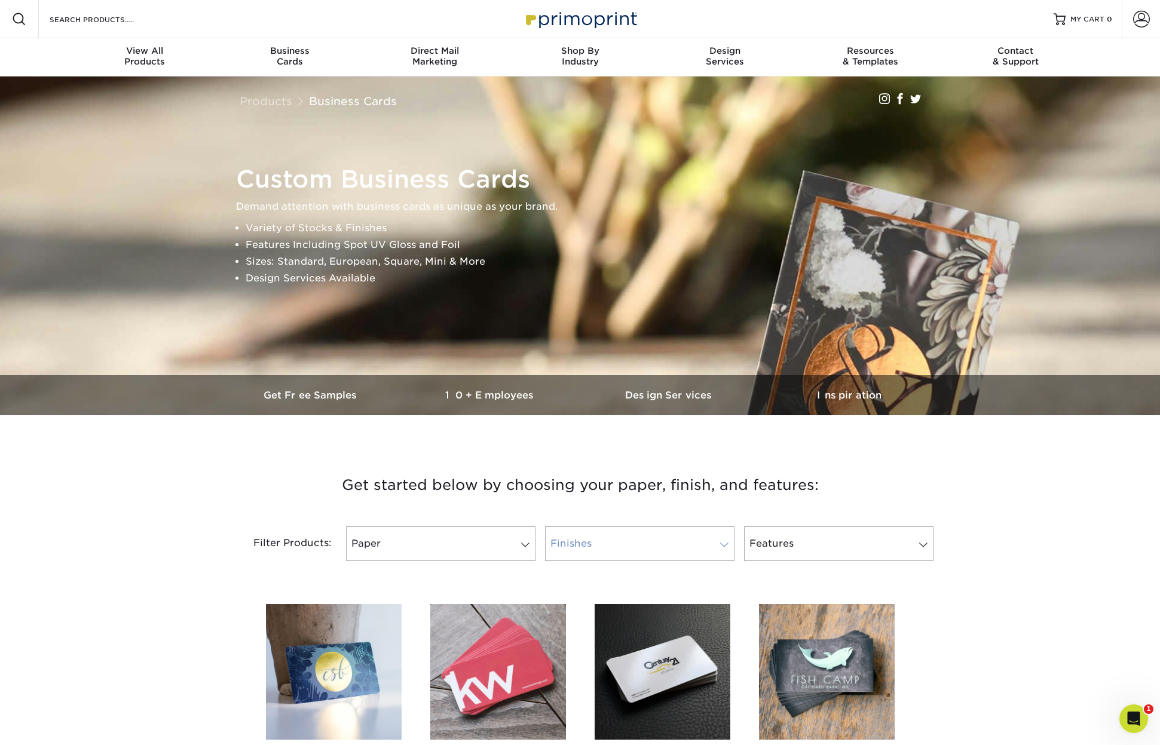
click at [699, 541] on link "Finishes" at bounding box center [639, 543] width 189 height 35
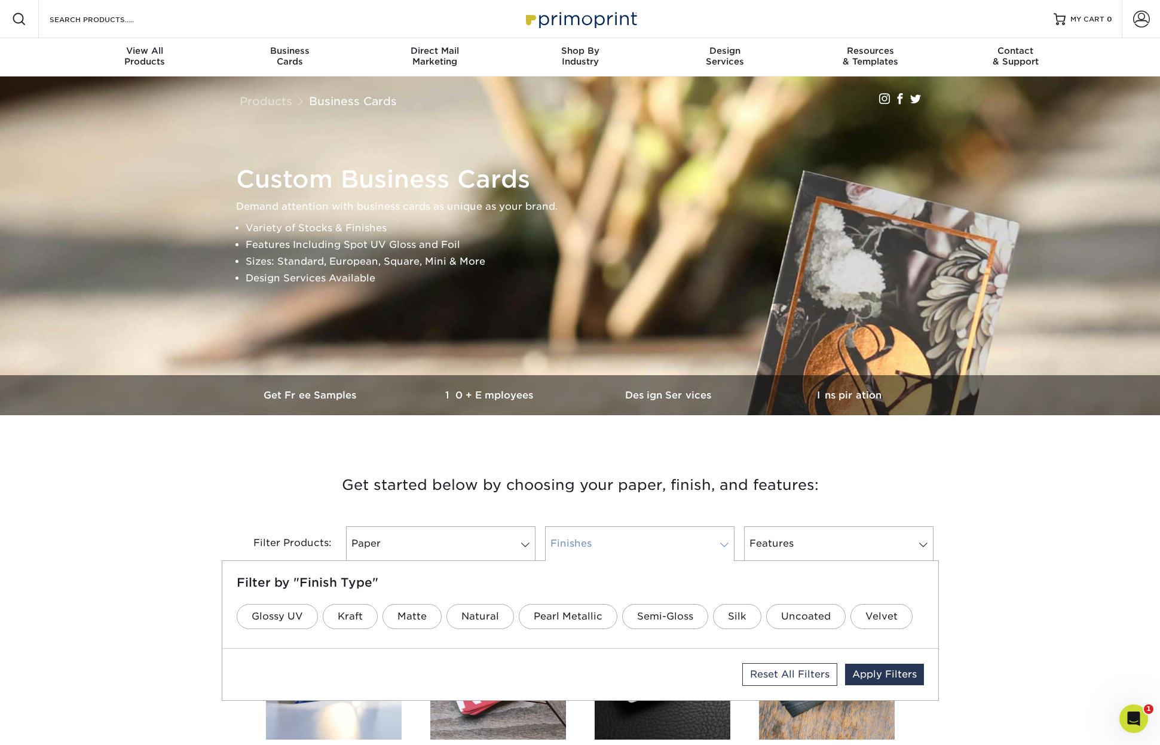
click at [702, 537] on link "Finishes" at bounding box center [639, 543] width 189 height 35
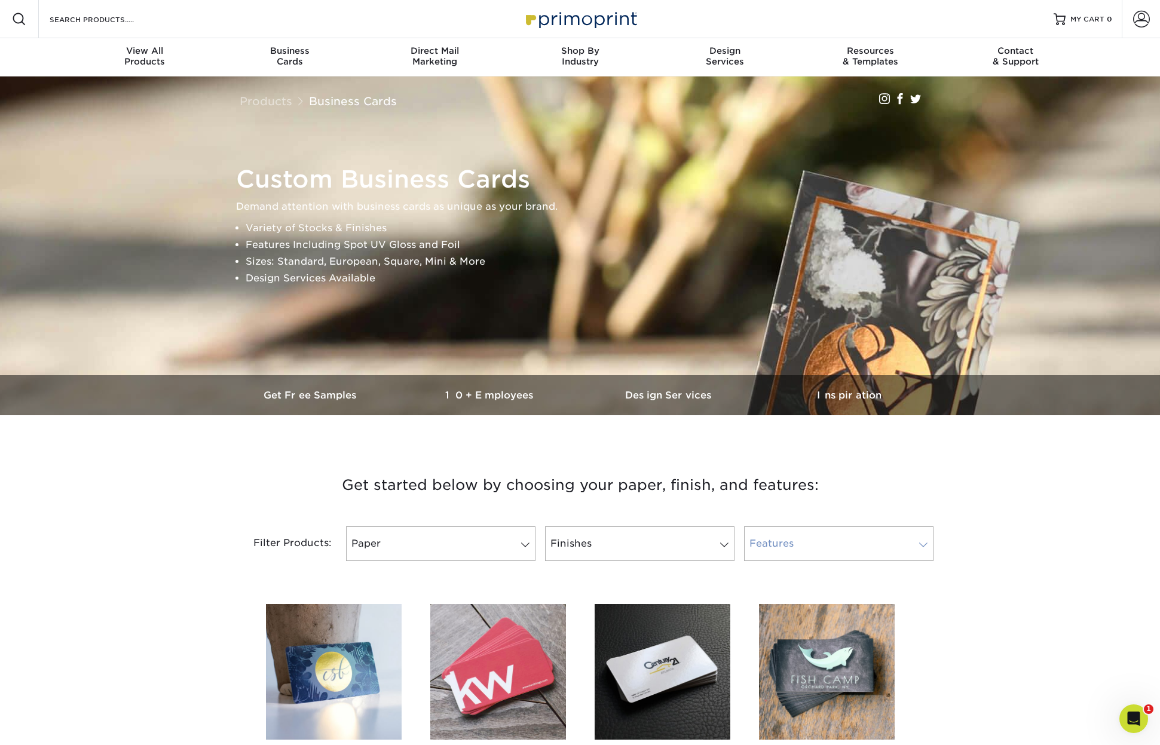
click at [869, 543] on link "Features" at bounding box center [838, 543] width 189 height 35
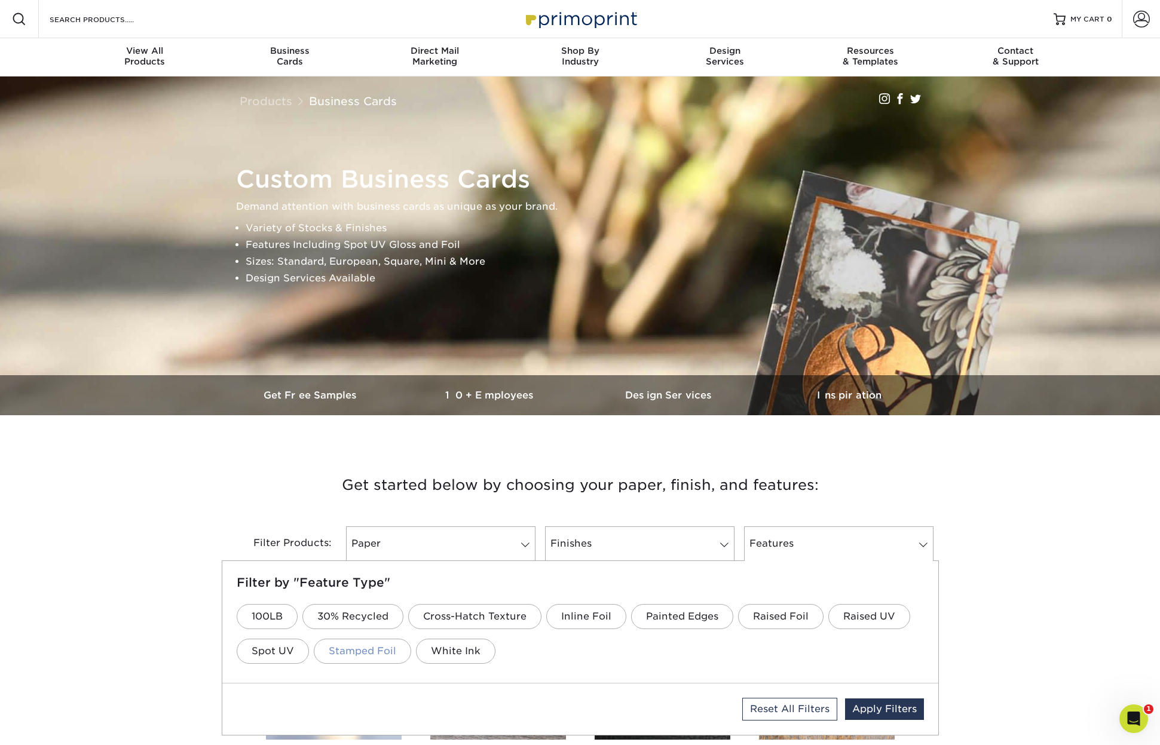
click at [367, 652] on link "Stamped Foil" at bounding box center [362, 651] width 97 height 25
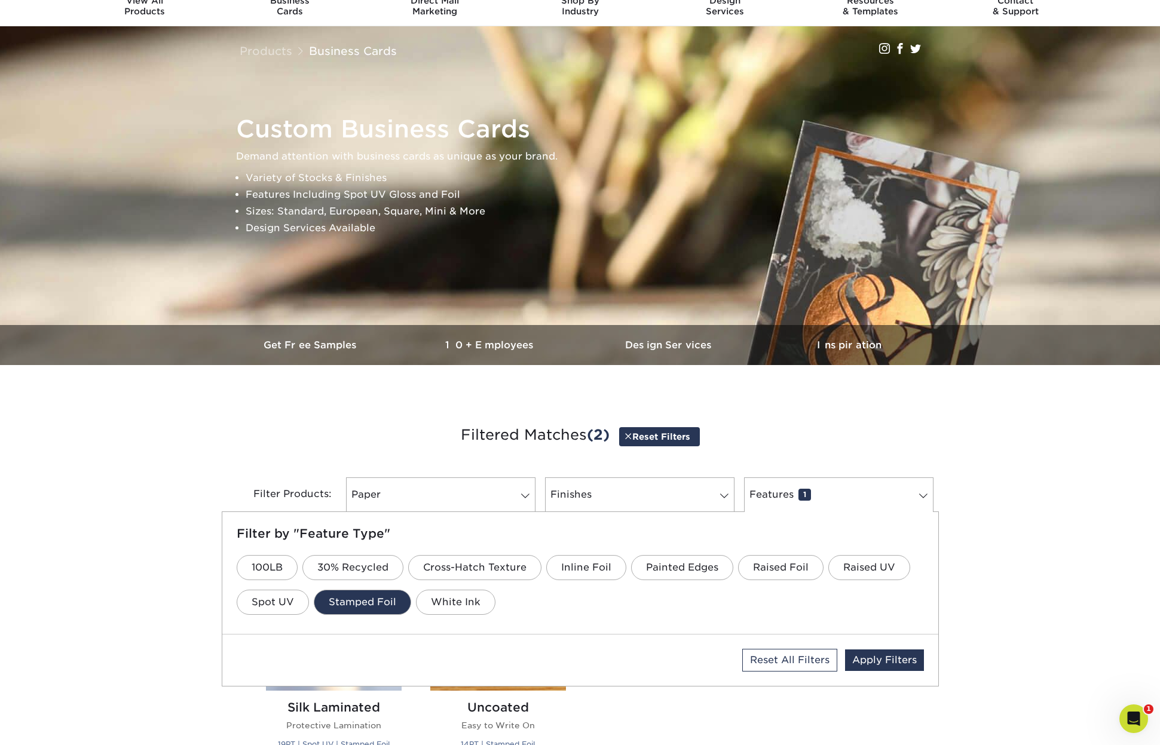
scroll to position [173, 0]
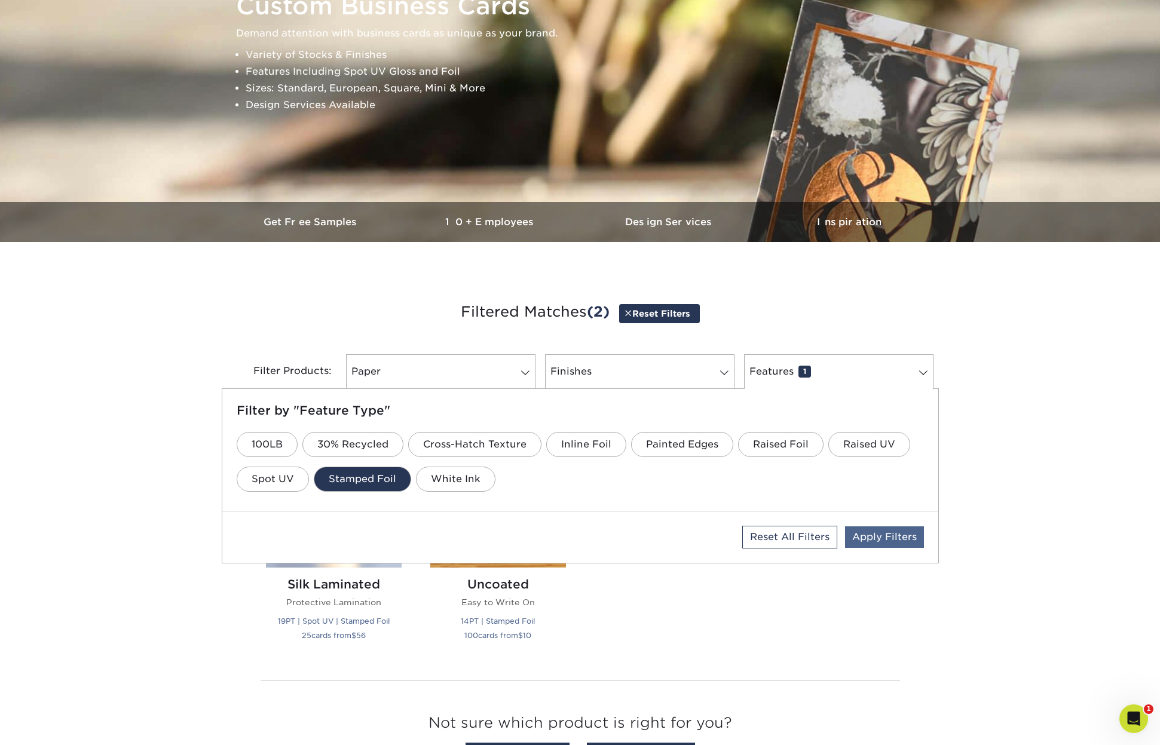
click at [885, 538] on link "Apply Filters" at bounding box center [884, 537] width 79 height 22
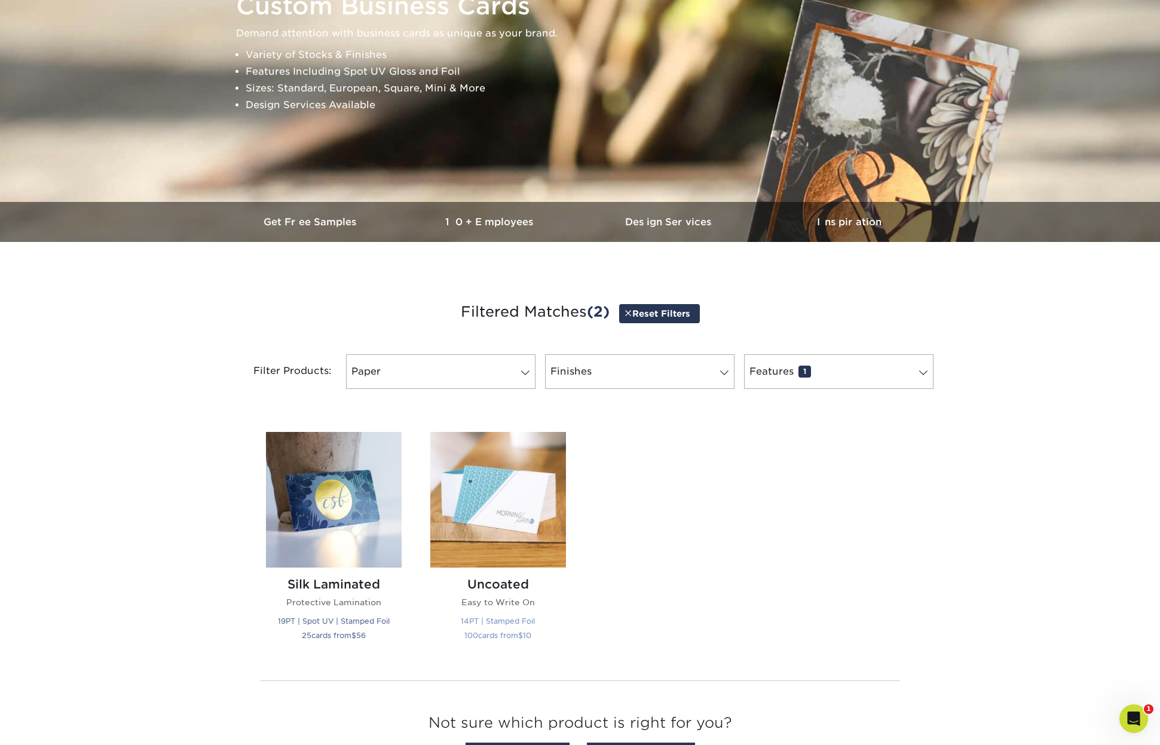
click at [497, 503] on img at bounding box center [498, 500] width 136 height 136
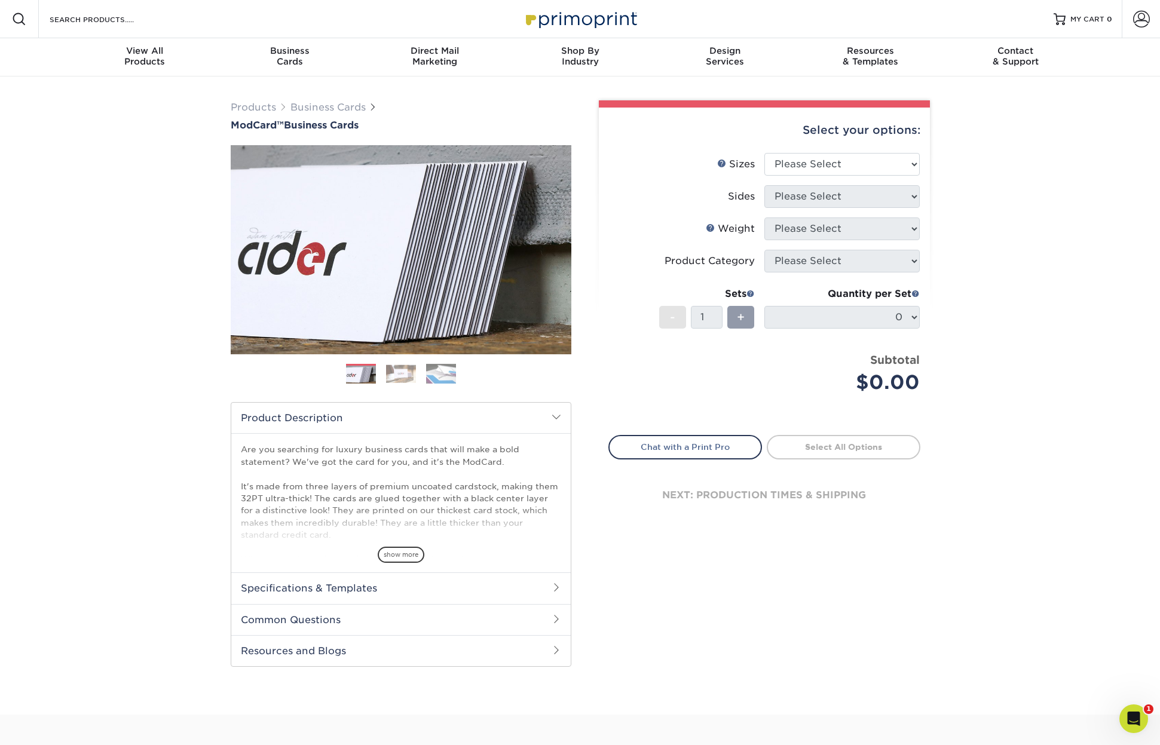
click at [398, 371] on img at bounding box center [401, 373] width 30 height 19
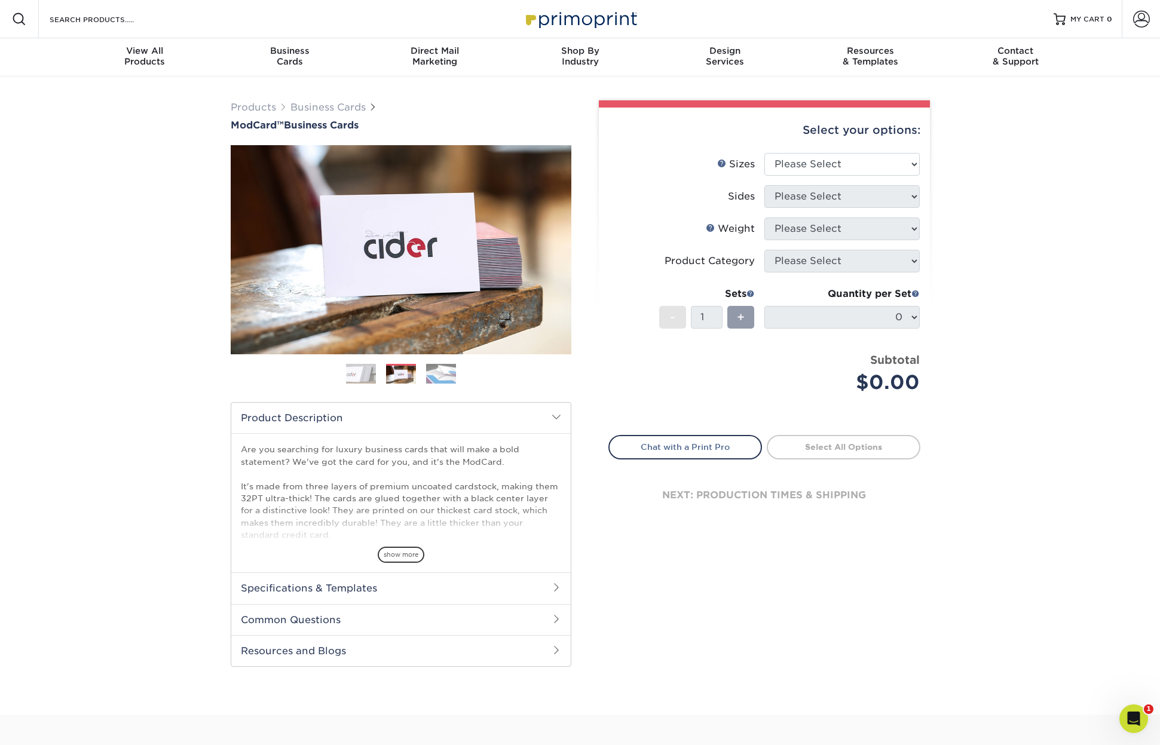
click at [461, 375] on ol at bounding box center [401, 378] width 341 height 29
click at [442, 376] on img at bounding box center [441, 373] width 30 height 21
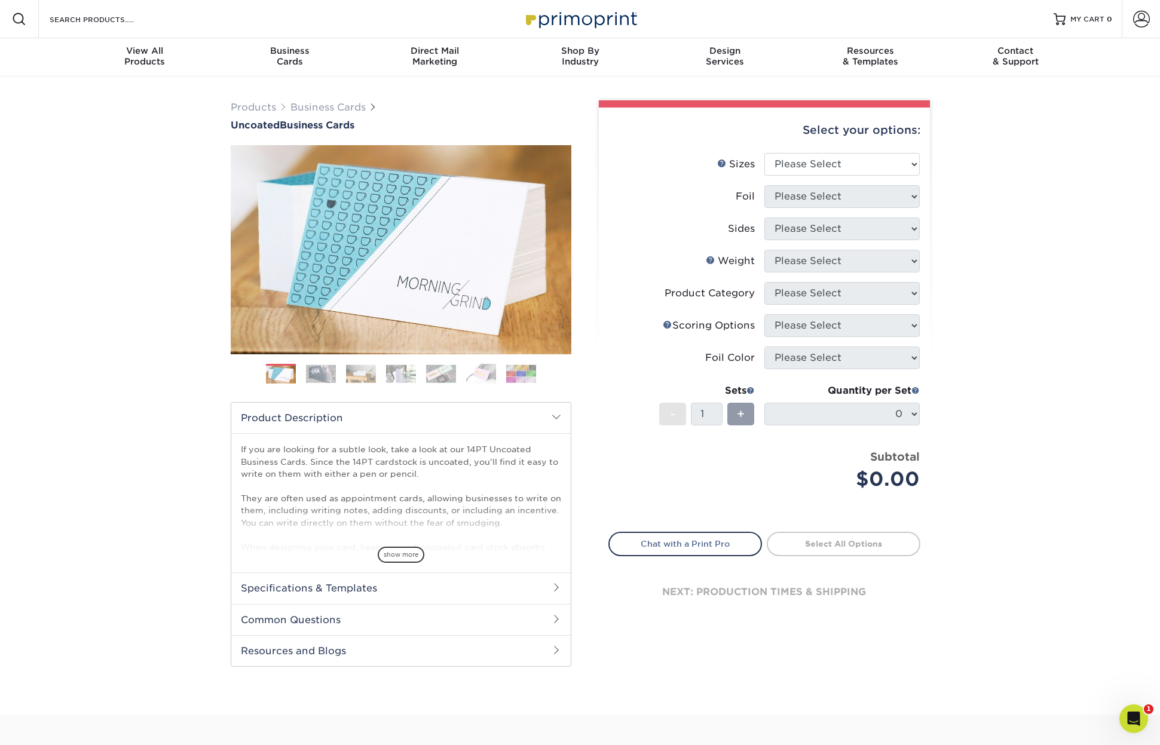
click at [320, 379] on img at bounding box center [321, 373] width 30 height 19
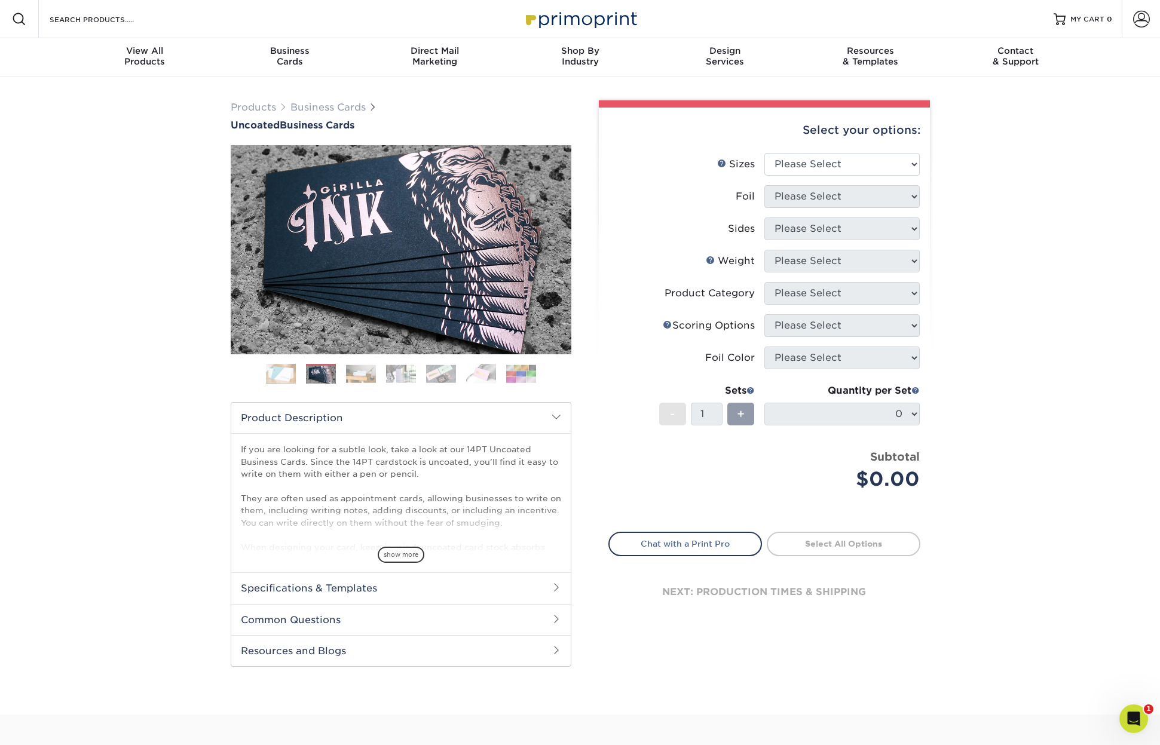
click at [370, 374] on img at bounding box center [361, 373] width 30 height 19
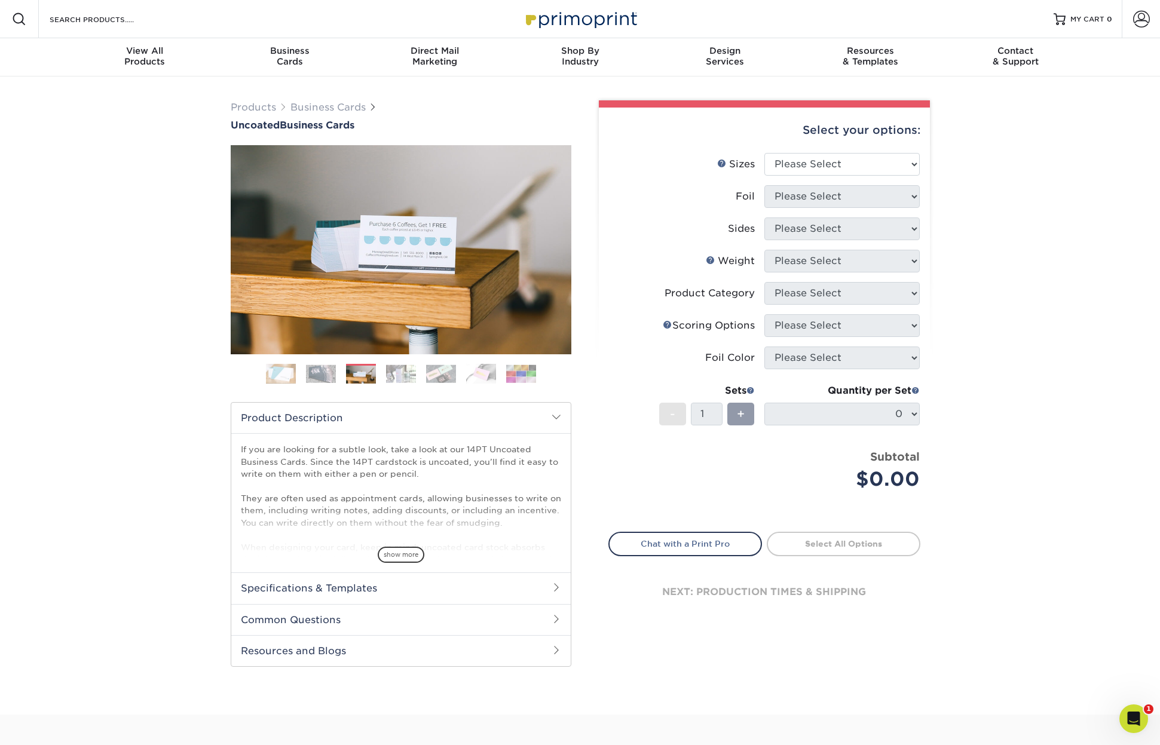
click at [413, 376] on img at bounding box center [401, 373] width 30 height 19
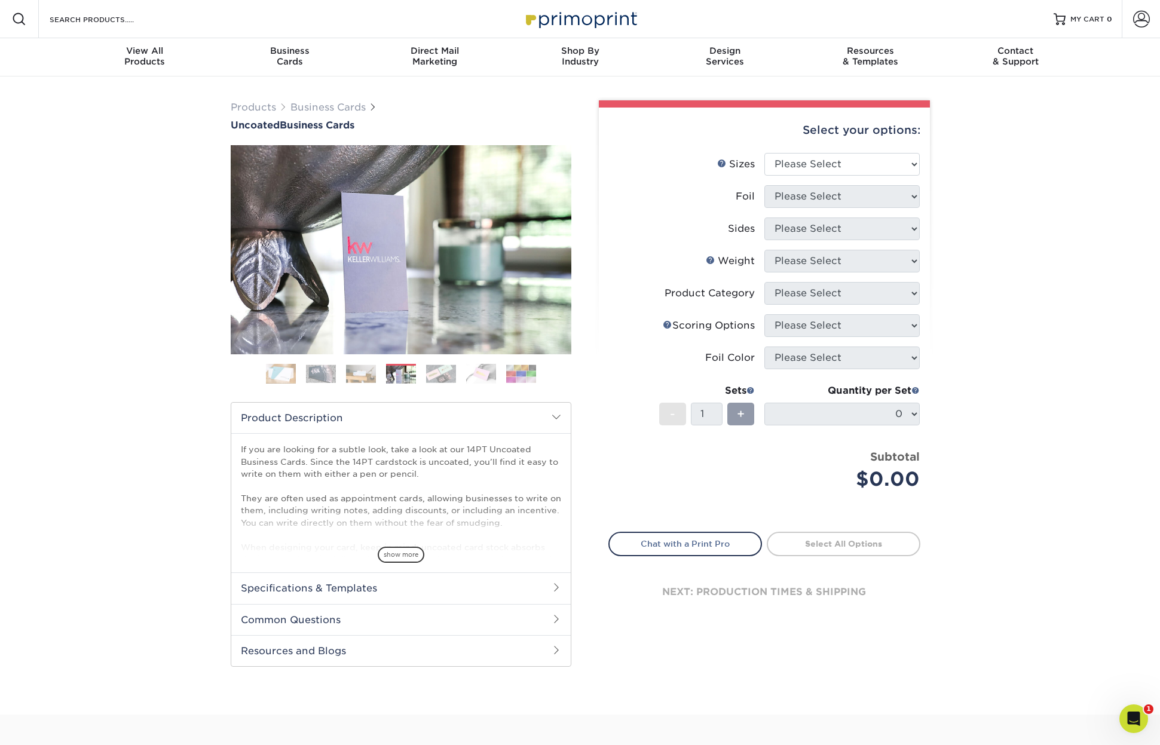
click at [450, 375] on img at bounding box center [441, 373] width 30 height 19
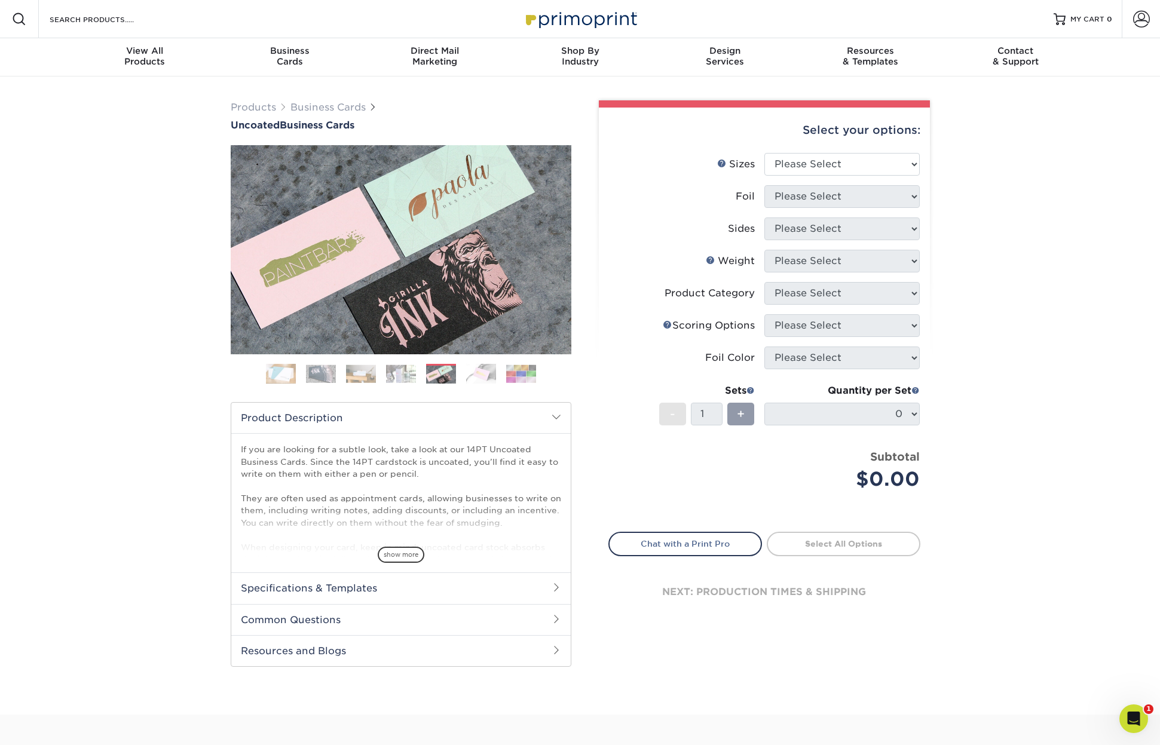
click at [819, 151] on div "Select your options:" at bounding box center [764, 130] width 312 height 45
select select "2.50x2.50"
select select "1"
select select "34527644-b4fd-4ffb-9092-1318eefcd9d9"
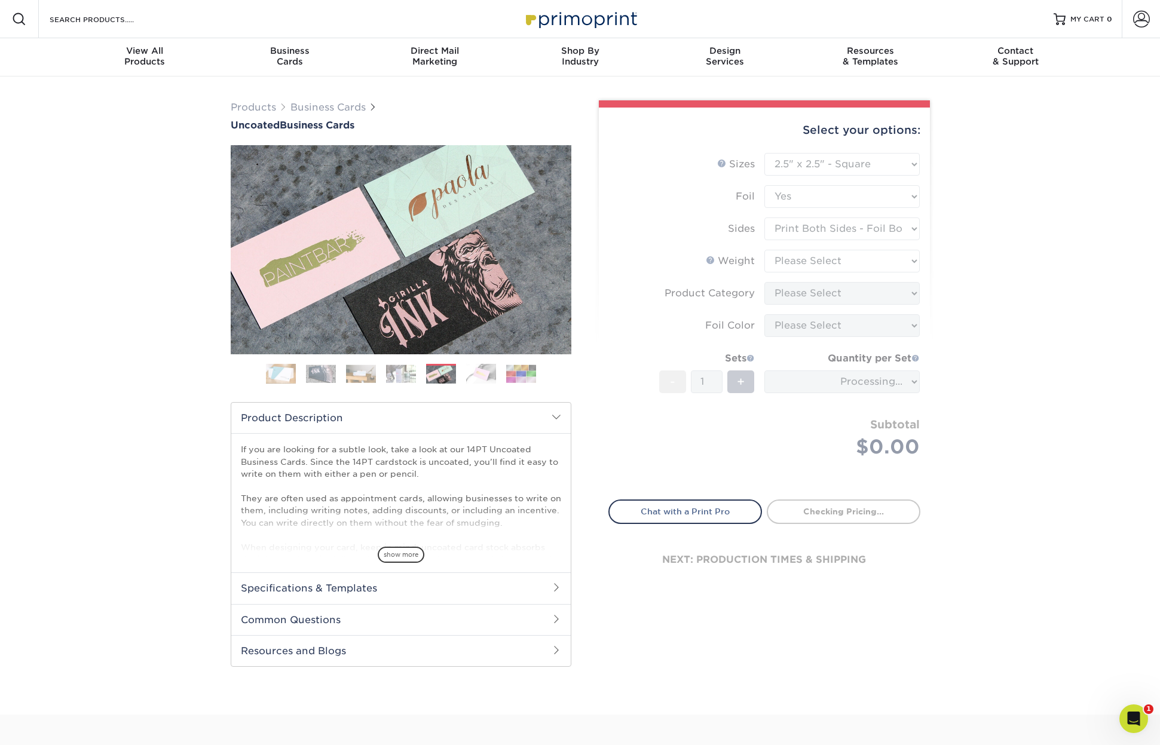
click at [512, 379] on img at bounding box center [521, 373] width 30 height 19
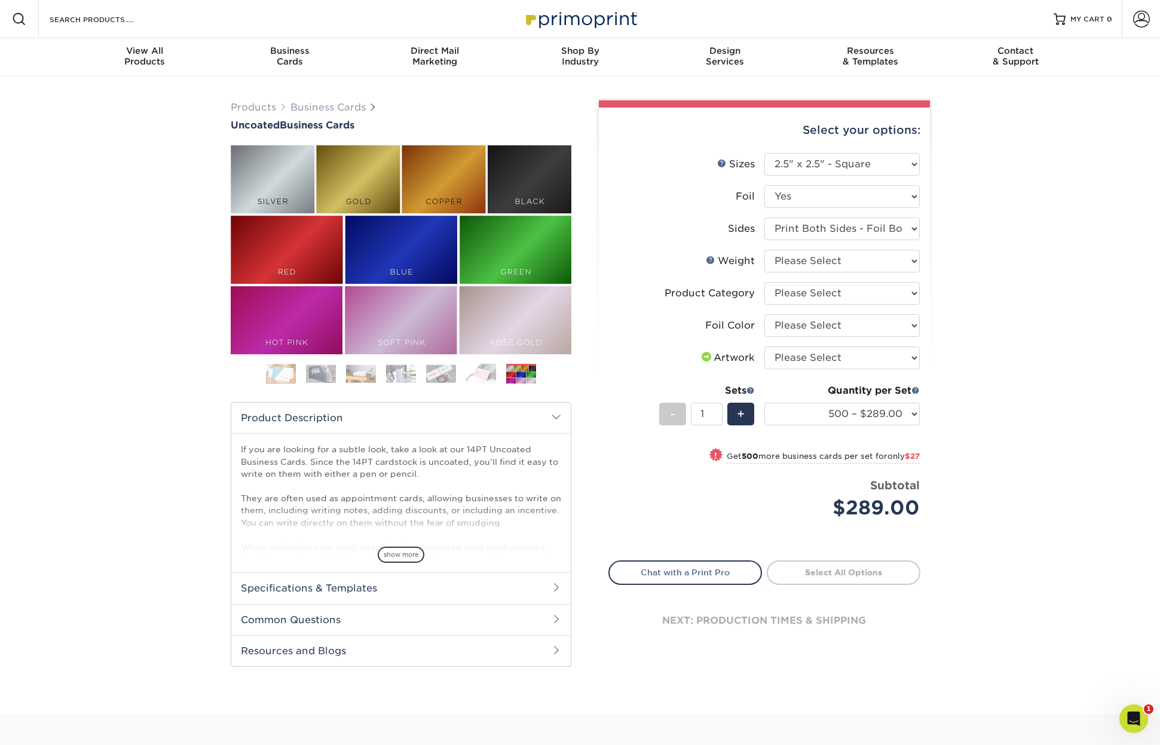
click at [869, 277] on li "Weight Help Weight Please Select 14PT Uncoated" at bounding box center [764, 266] width 311 height 32
select select "14PT Uncoated"
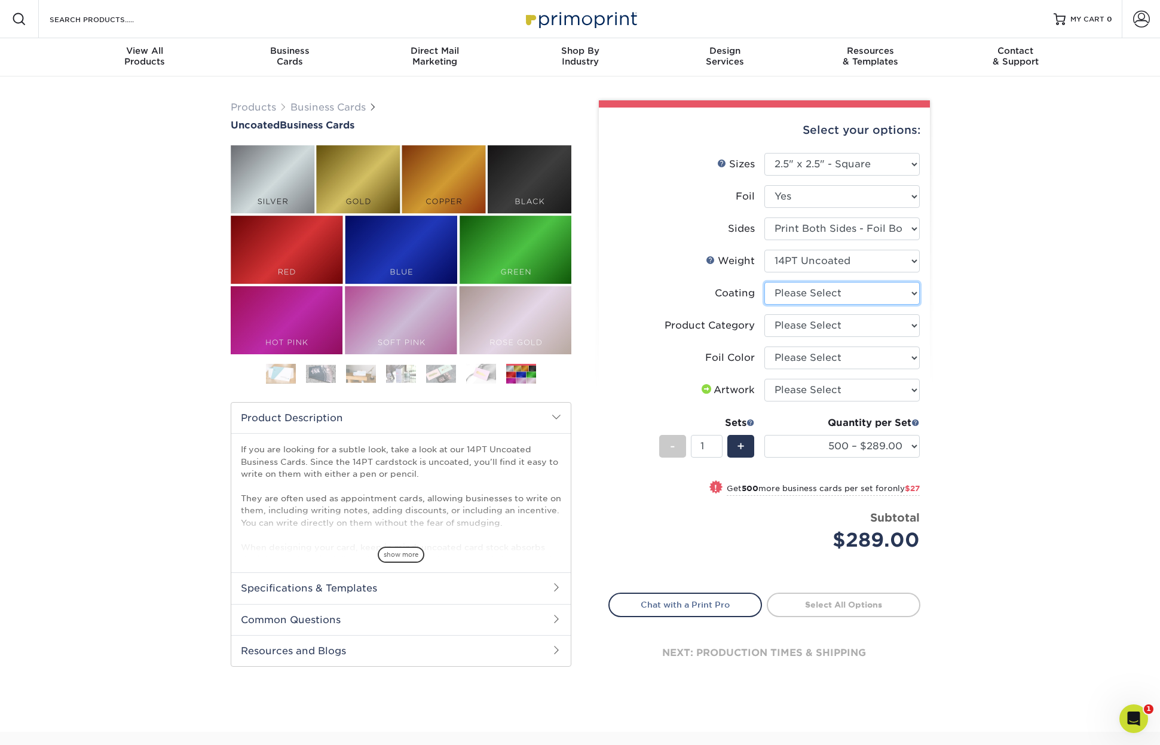
select select "3e7618de-abca-4bda-9f97-8b9129e913d8"
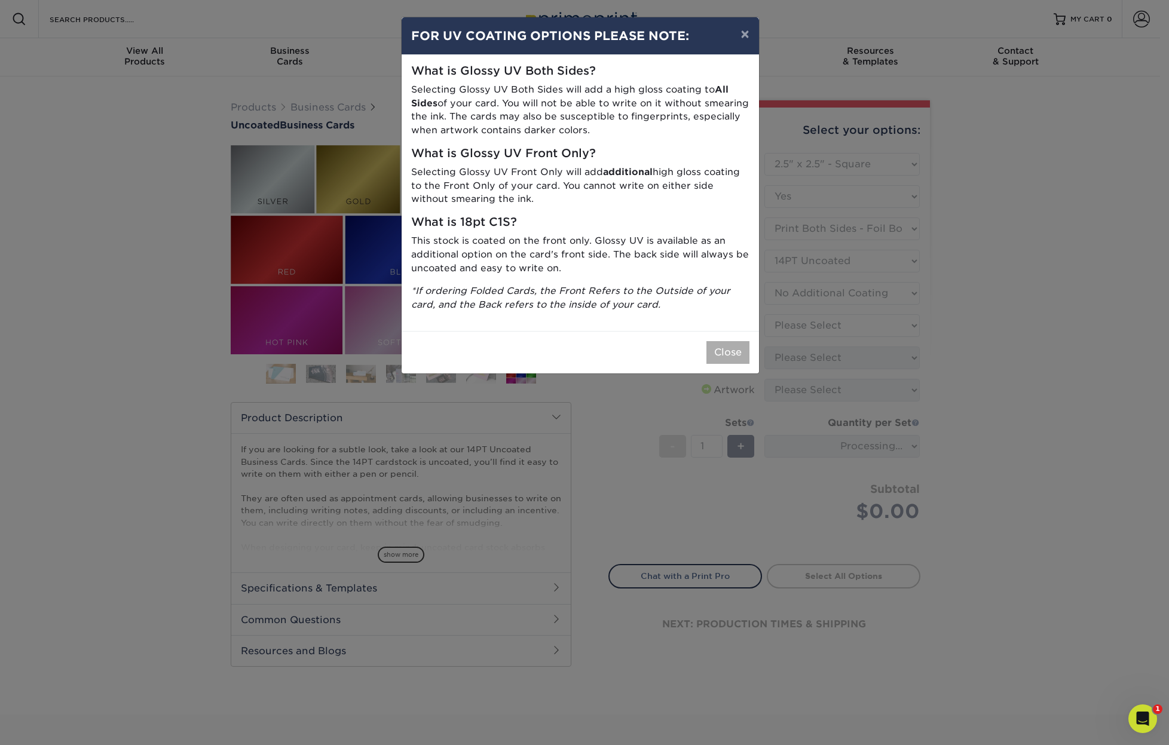
click at [737, 344] on button "Close" at bounding box center [727, 352] width 43 height 23
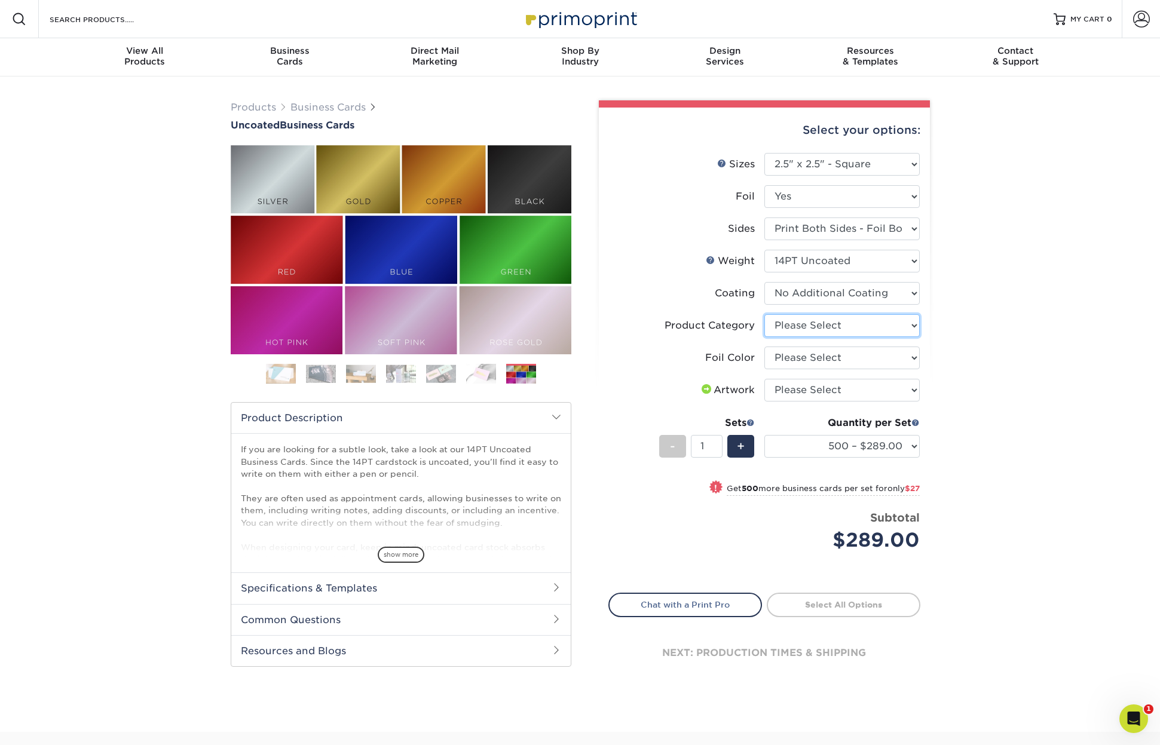
select select "3b5148f1-0588-4f88-a218-97bcfdce65c1"
select select "a834dd52-fe06-4ed6-9a86-5bd3c2d02515"
select select "upload"
click at [1088, 448] on div "Products Business Cards Uncoated Business Cards Previous Next 100" at bounding box center [580, 403] width 1160 height 655
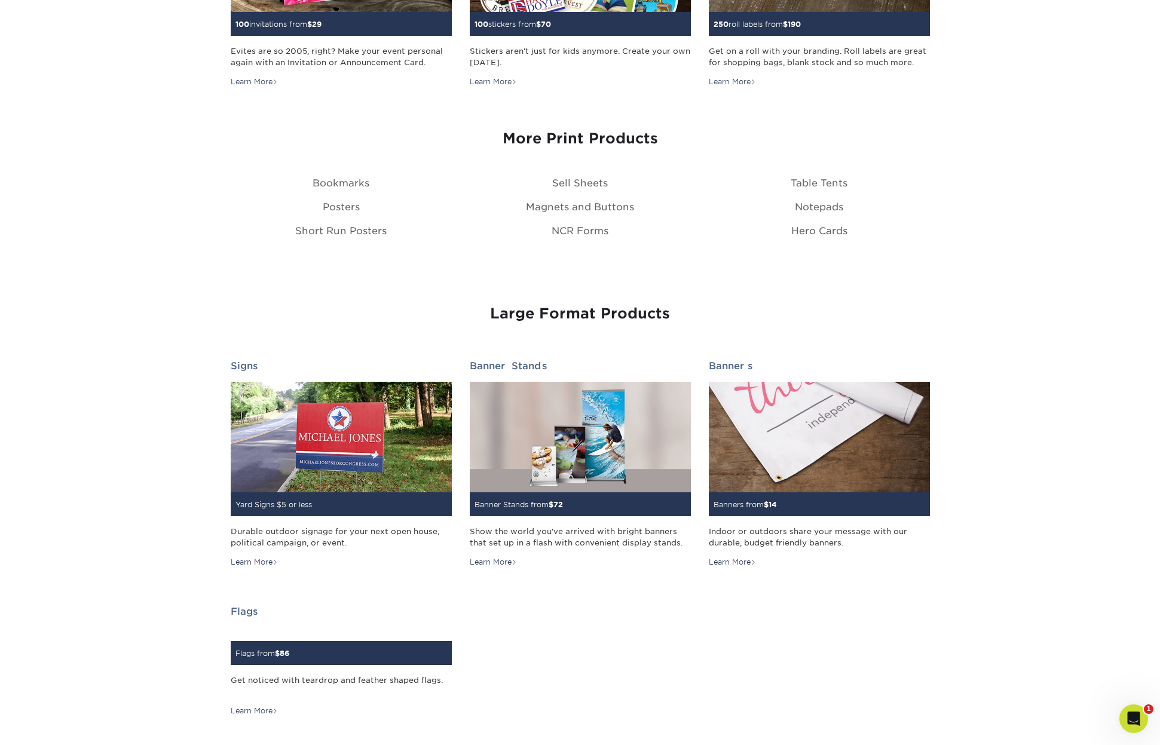
scroll to position [1348, 0]
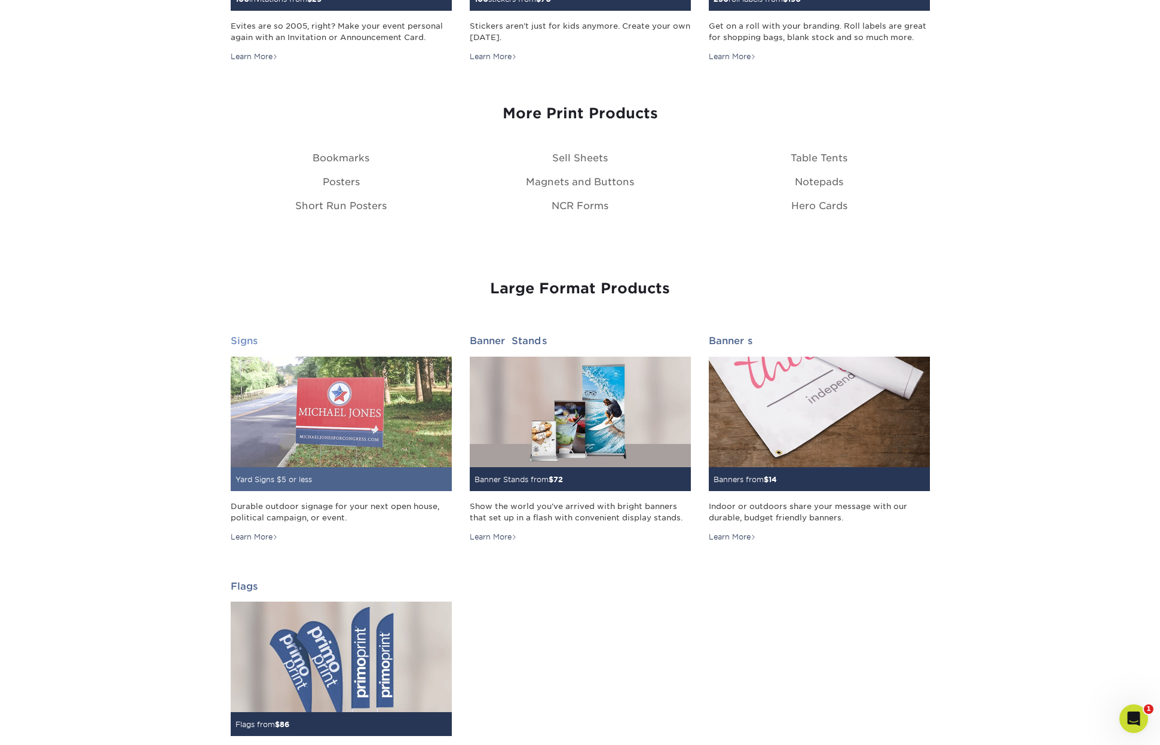
click at [341, 398] on img at bounding box center [341, 412] width 221 height 111
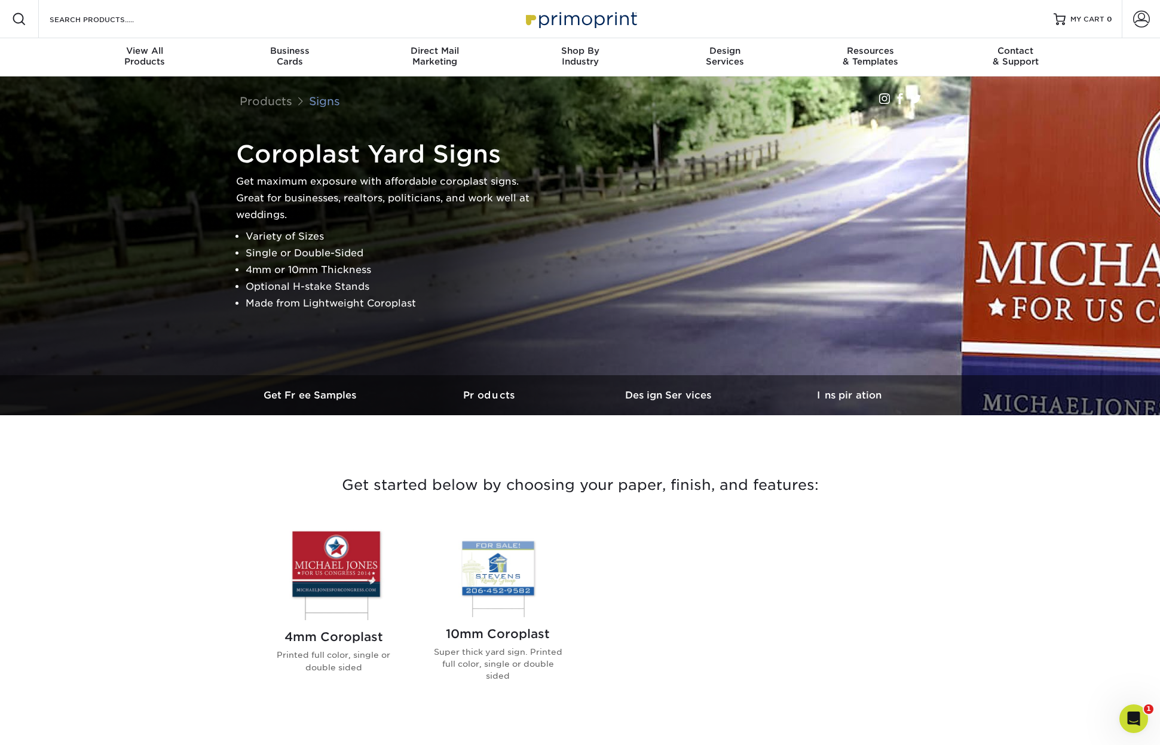
click at [324, 102] on link "Signs" at bounding box center [324, 100] width 31 height 13
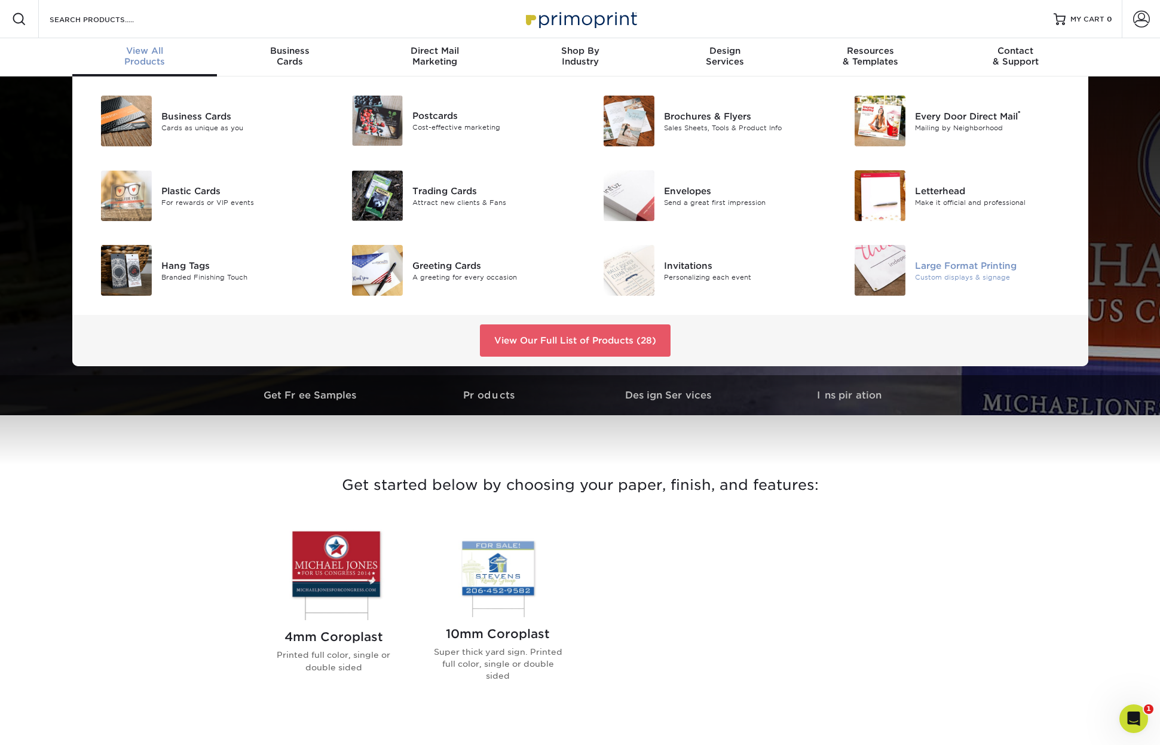
click at [971, 265] on div "Large Format Printing" at bounding box center [994, 265] width 158 height 13
